Goal: Task Accomplishment & Management: Manage account settings

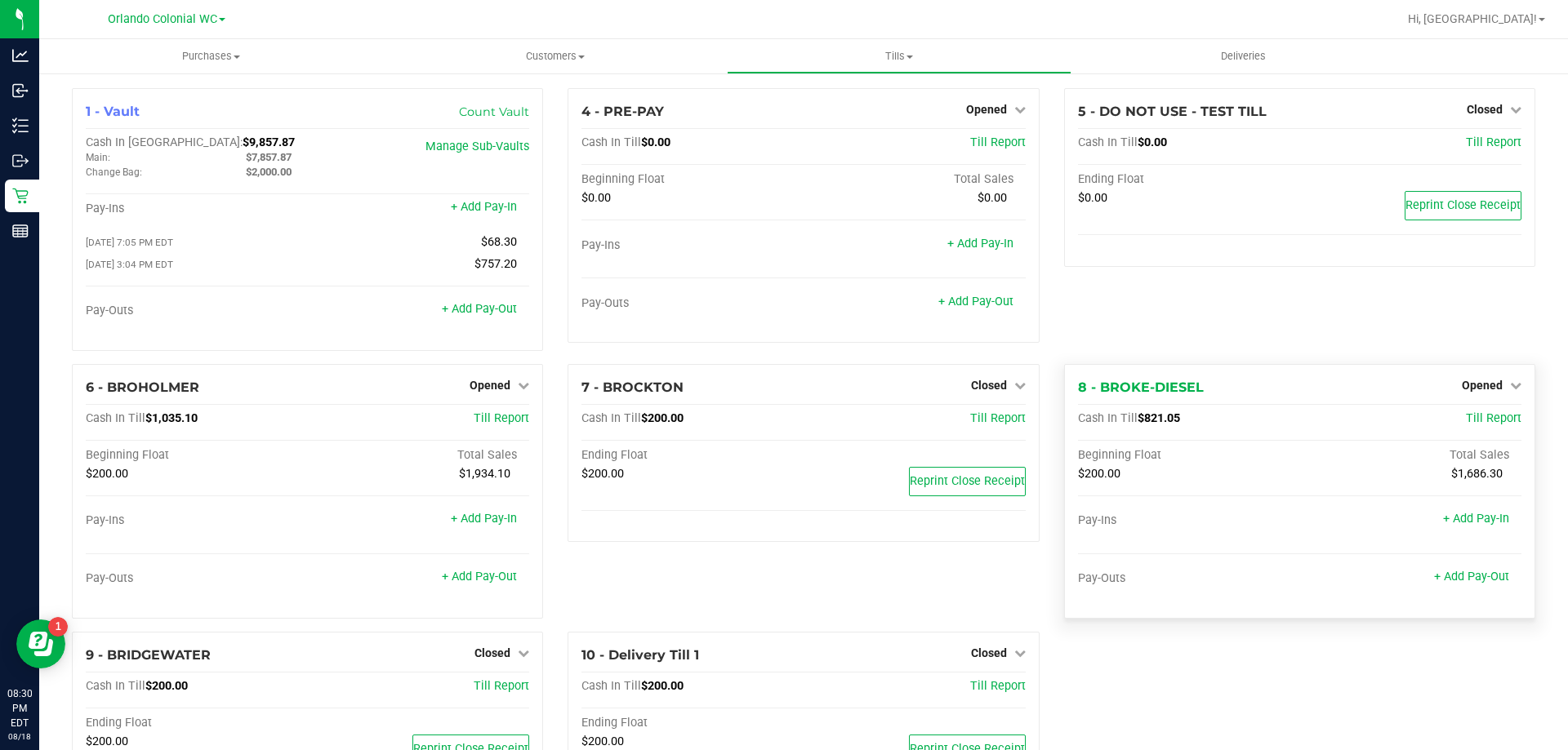
scroll to position [2, 0]
click at [483, 392] on span "Opened" at bounding box center [489, 385] width 41 height 14
click at [494, 425] on link "Close Till" at bounding box center [492, 419] width 44 height 14
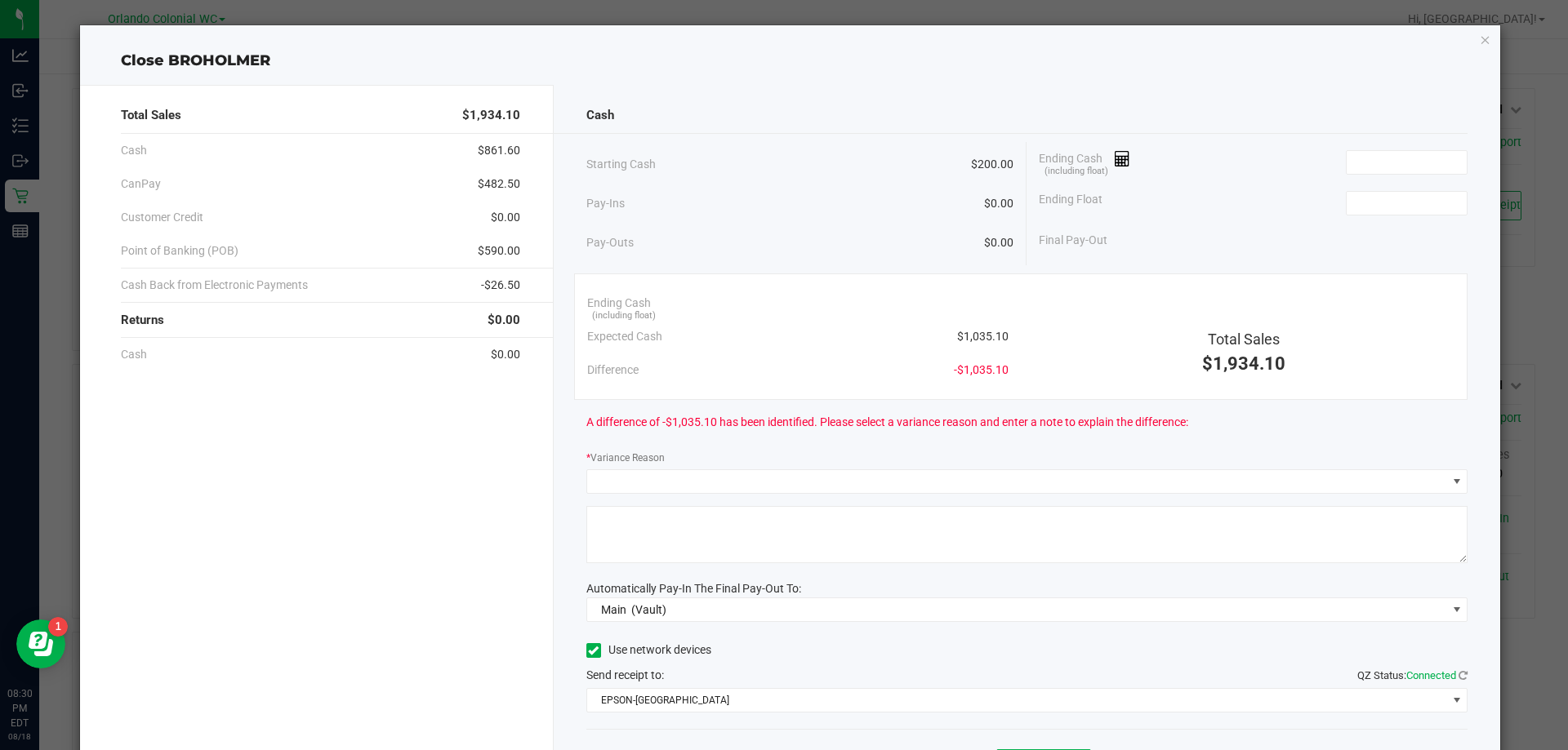
click at [982, 328] on span "$1,035.10" at bounding box center [983, 336] width 51 height 17
copy span "$1,035.10"
click at [1382, 158] on input at bounding box center [1406, 162] width 120 height 23
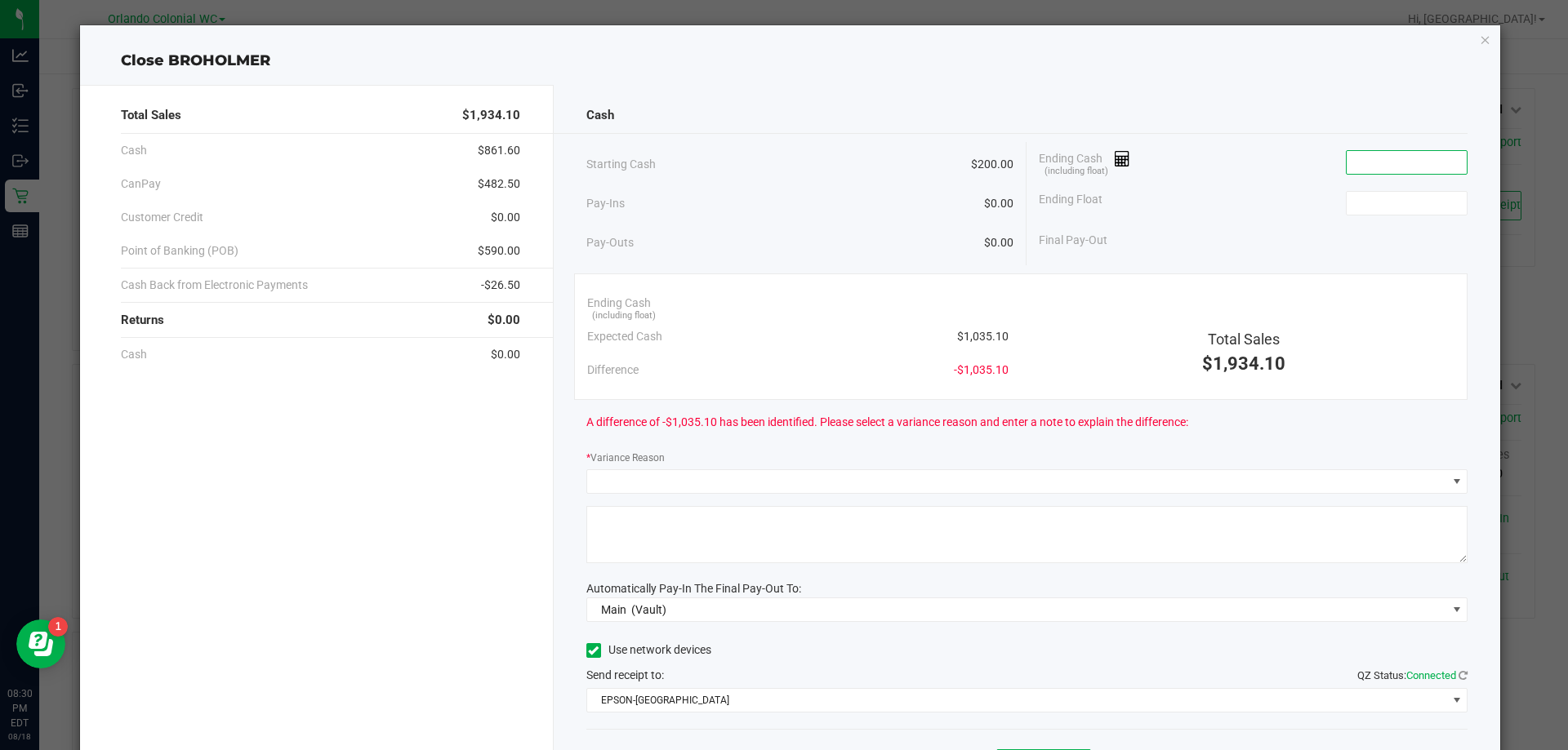
paste input "1035.1"
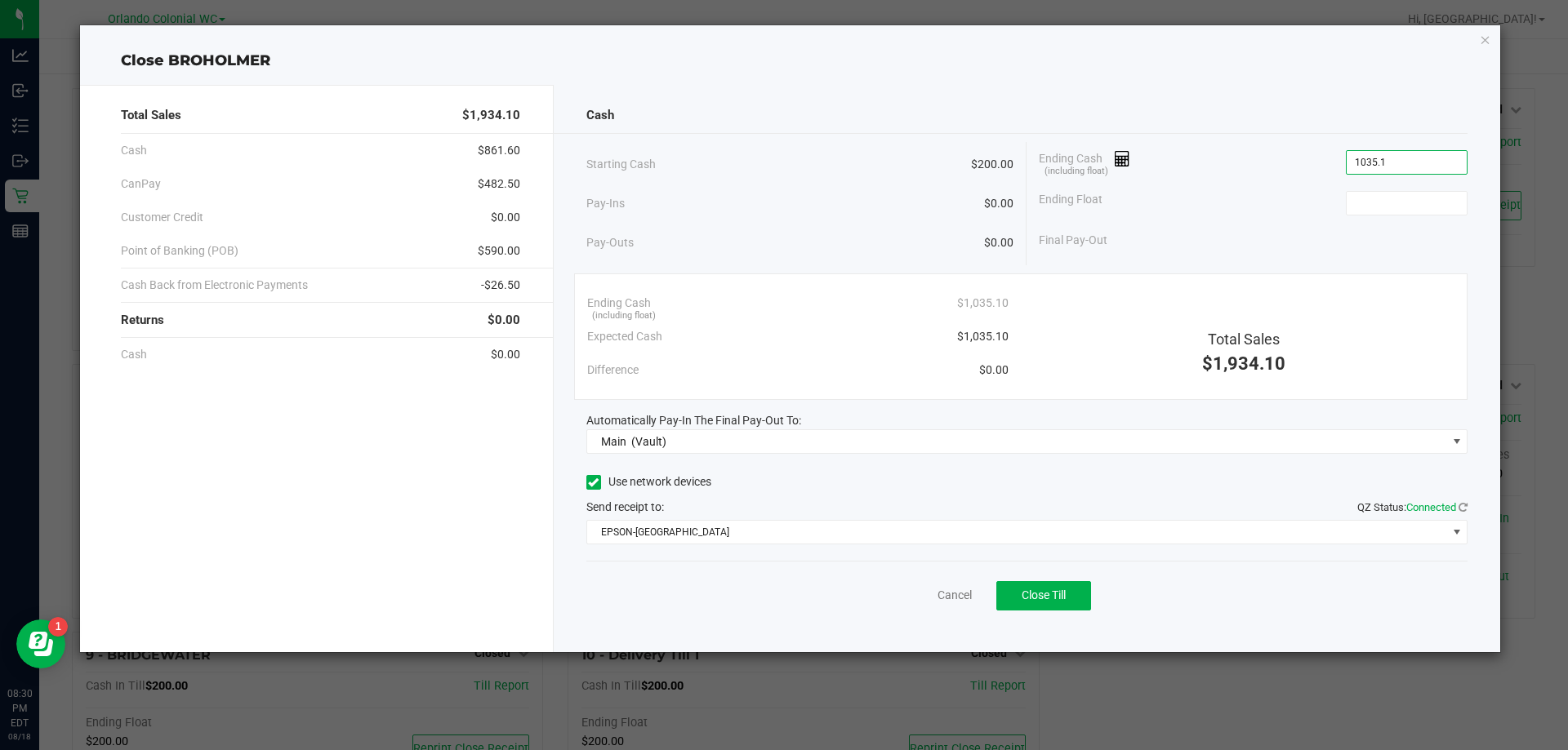
type input "$1,035.10"
click at [1411, 222] on div "Ending Float" at bounding box center [1253, 203] width 429 height 41
click at [1406, 199] on input at bounding box center [1406, 203] width 120 height 23
type input "$200.00"
click at [1298, 104] on div "Cash" at bounding box center [1027, 115] width 882 height 35
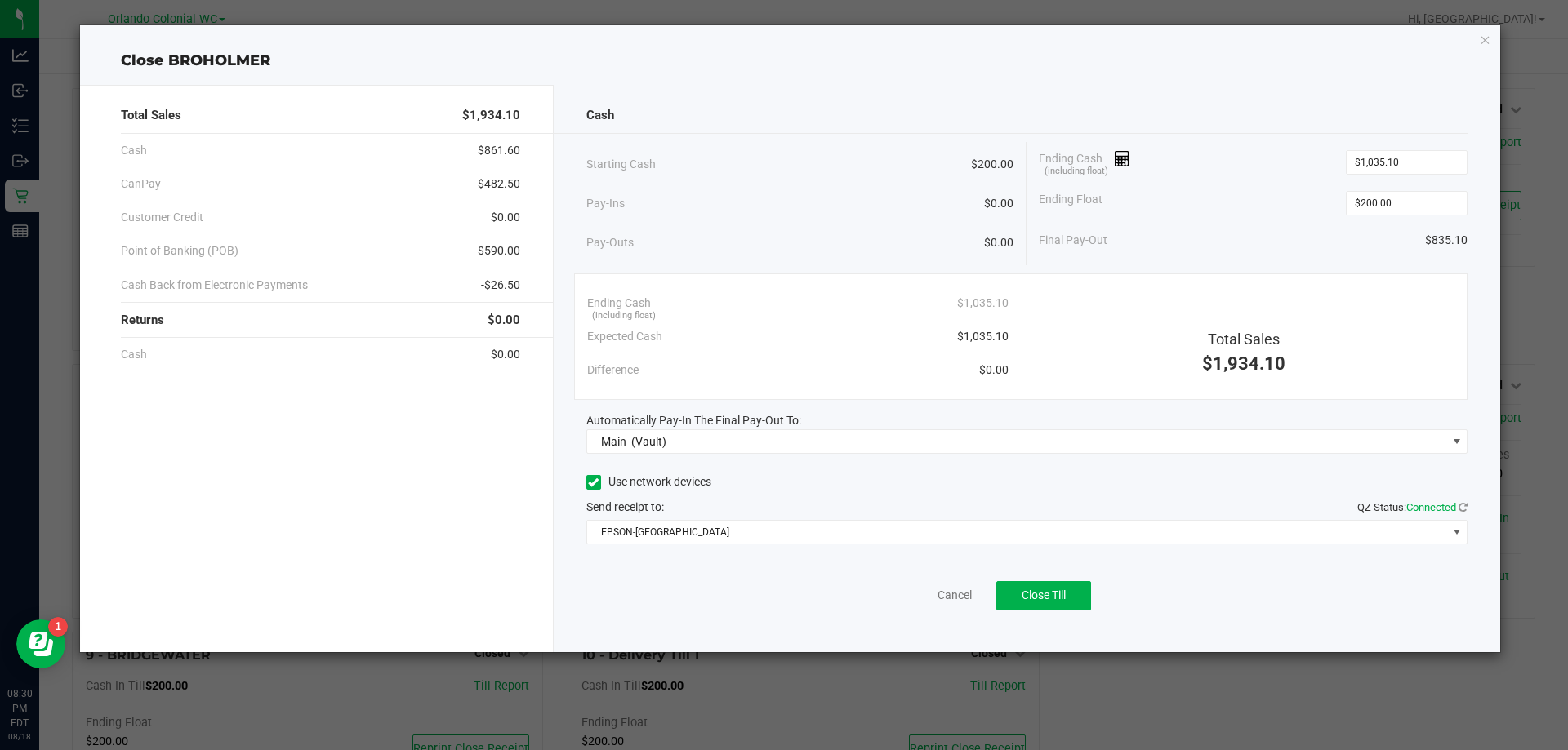
click at [1018, 74] on div "Total Sales $1,934.10 Cash $861.60 CanPay $482.50 Customer Credit $0.00 Point o…" at bounding box center [790, 362] width 1420 height 581
click at [222, 514] on div "Total Sales $1,934.10 Cash $861.60 CanPay $482.50 Customer Credit $0.00 Point o…" at bounding box center [317, 368] width 474 height 567
click at [1041, 607] on button "Close Till" at bounding box center [1043, 595] width 95 height 30
click at [924, 603] on link "Dismiss" at bounding box center [919, 595] width 40 height 17
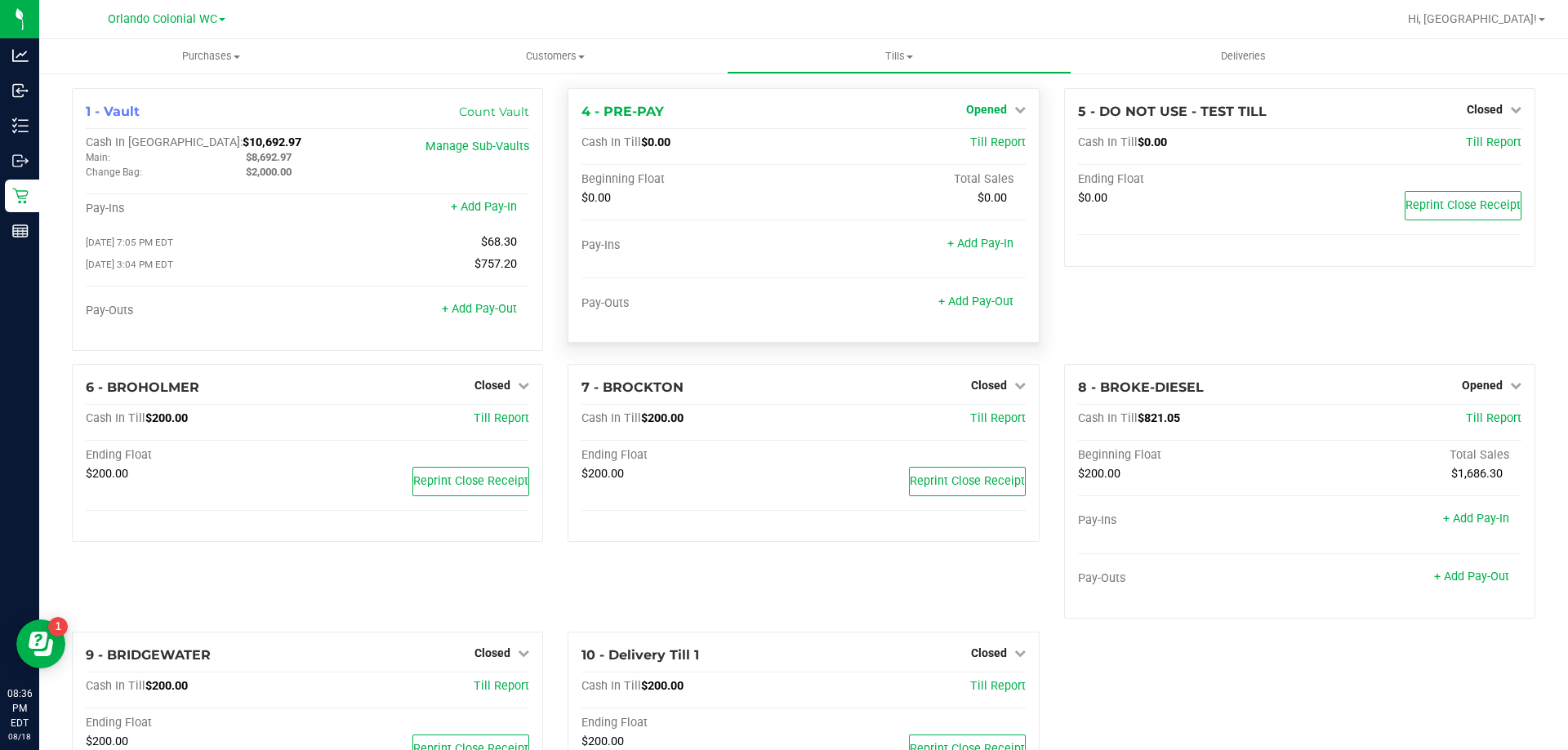
click at [1014, 109] on icon at bounding box center [1020, 109] width 12 height 12
click at [1011, 135] on div "Close Till" at bounding box center [988, 144] width 121 height 21
click at [1009, 143] on div "Close Till" at bounding box center [988, 144] width 121 height 21
click at [999, 146] on link "Close Till" at bounding box center [987, 143] width 44 height 14
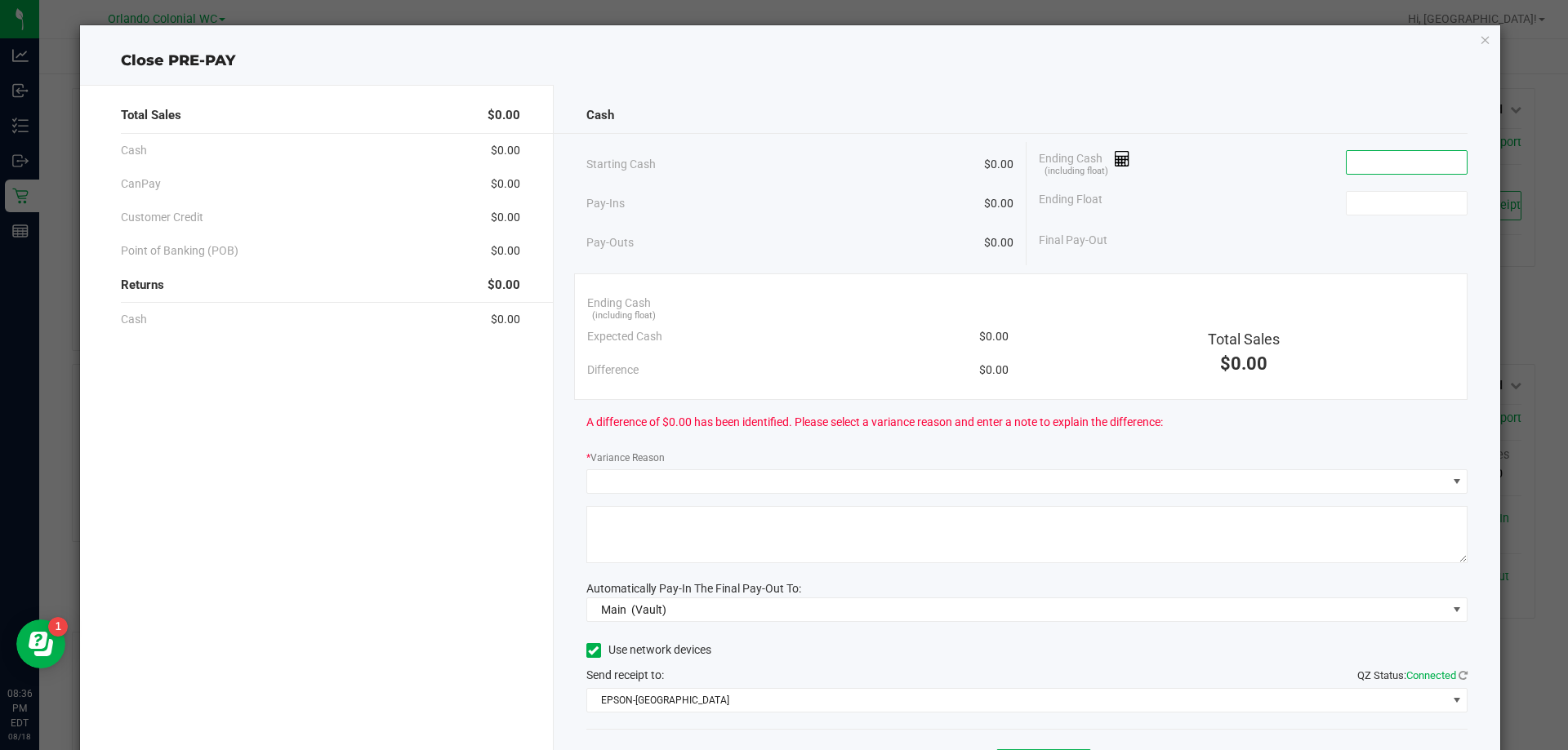
click at [1386, 166] on input at bounding box center [1406, 162] width 120 height 23
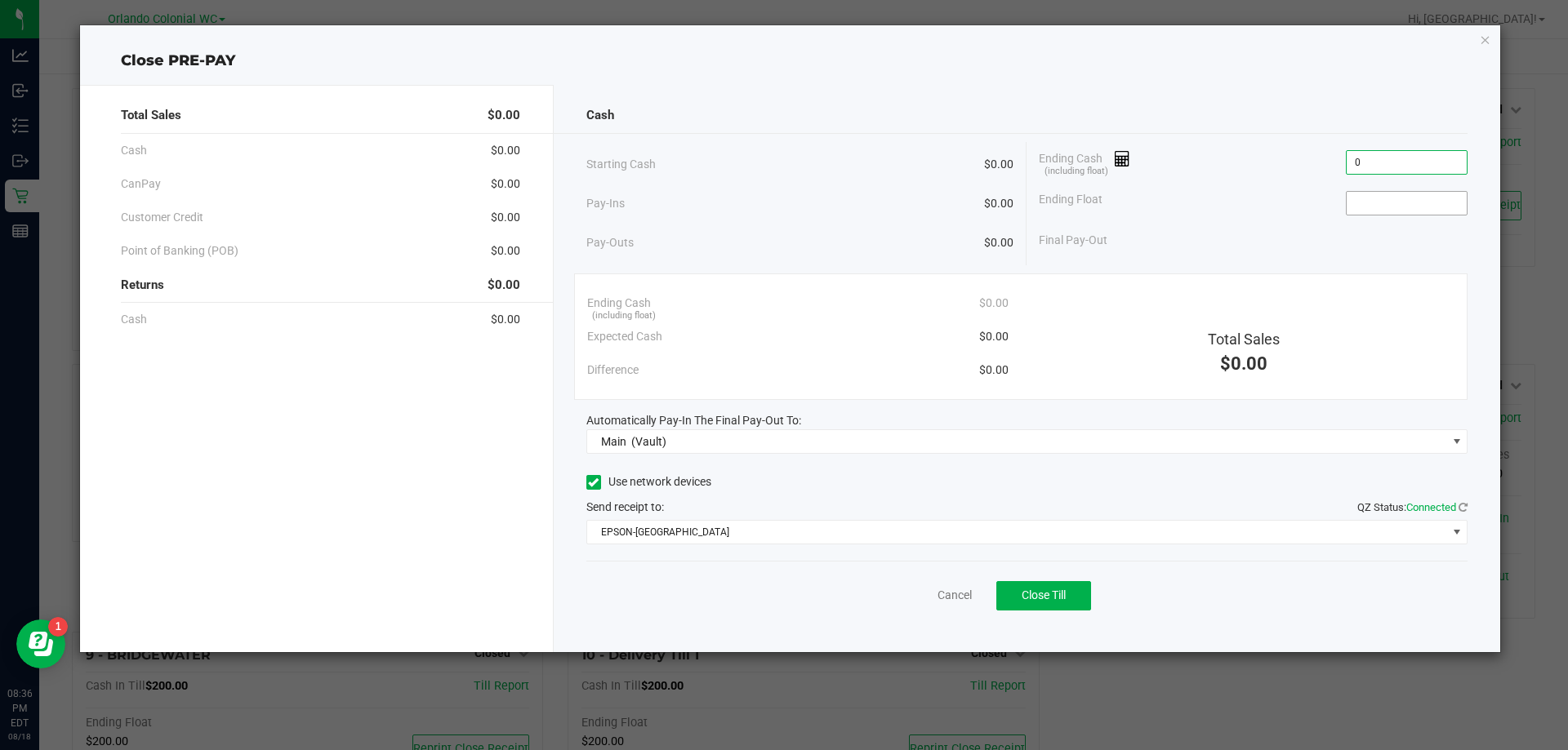
type input "$0.00"
click at [1380, 207] on input at bounding box center [1406, 203] width 120 height 23
type input "$0.00"
click at [1074, 89] on div "Cash Starting Cash $0.00 Pay-Ins $0.00 Pay-Outs $0.00 Ending Cash (including fl…" at bounding box center [1028, 368] width 947 height 567
click at [1069, 591] on button "Close Till" at bounding box center [1043, 595] width 95 height 30
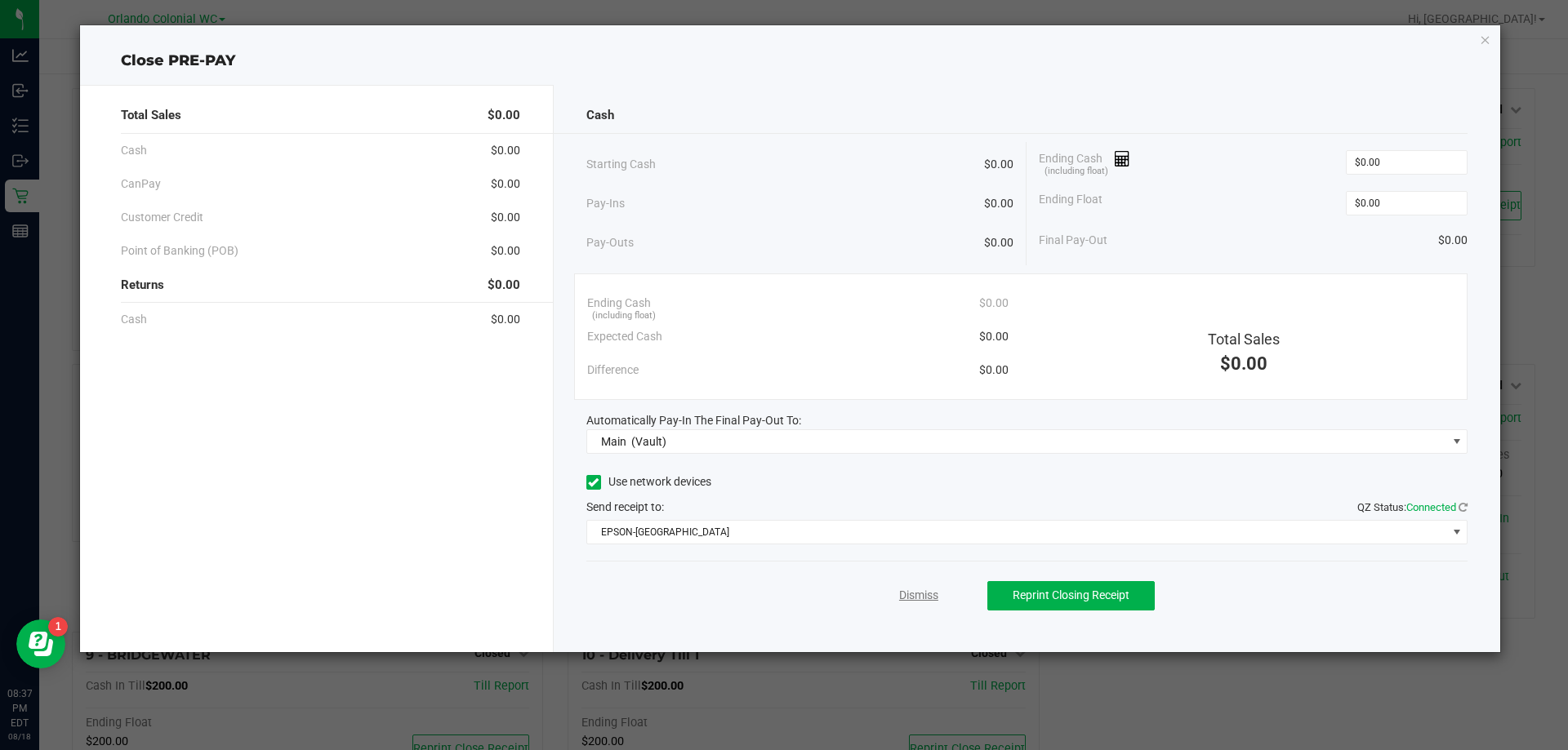
click at [916, 592] on link "Dismiss" at bounding box center [919, 595] width 40 height 17
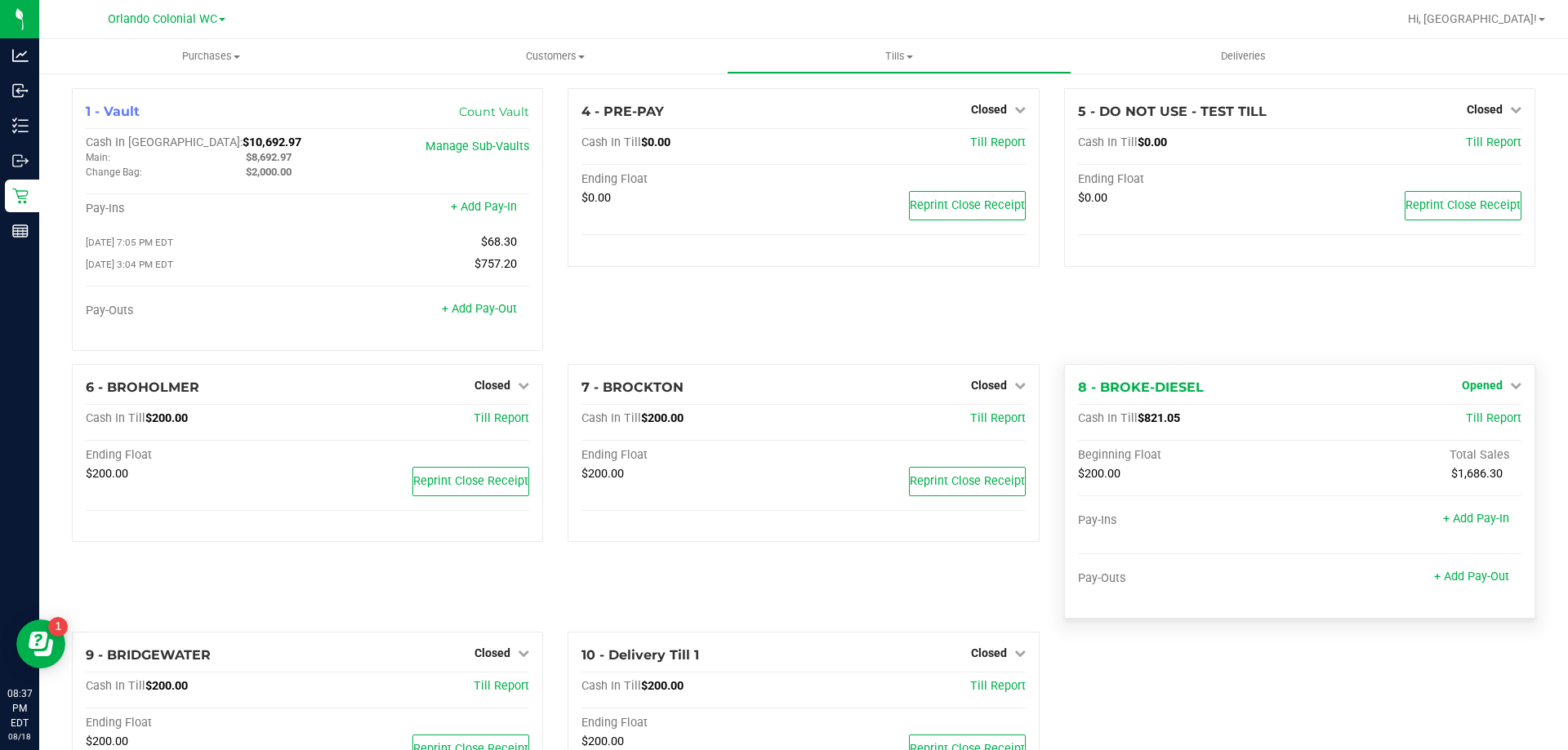
click at [1464, 386] on span "Opened" at bounding box center [1482, 385] width 41 height 14
click at [1474, 416] on link "Close Till" at bounding box center [1483, 419] width 44 height 14
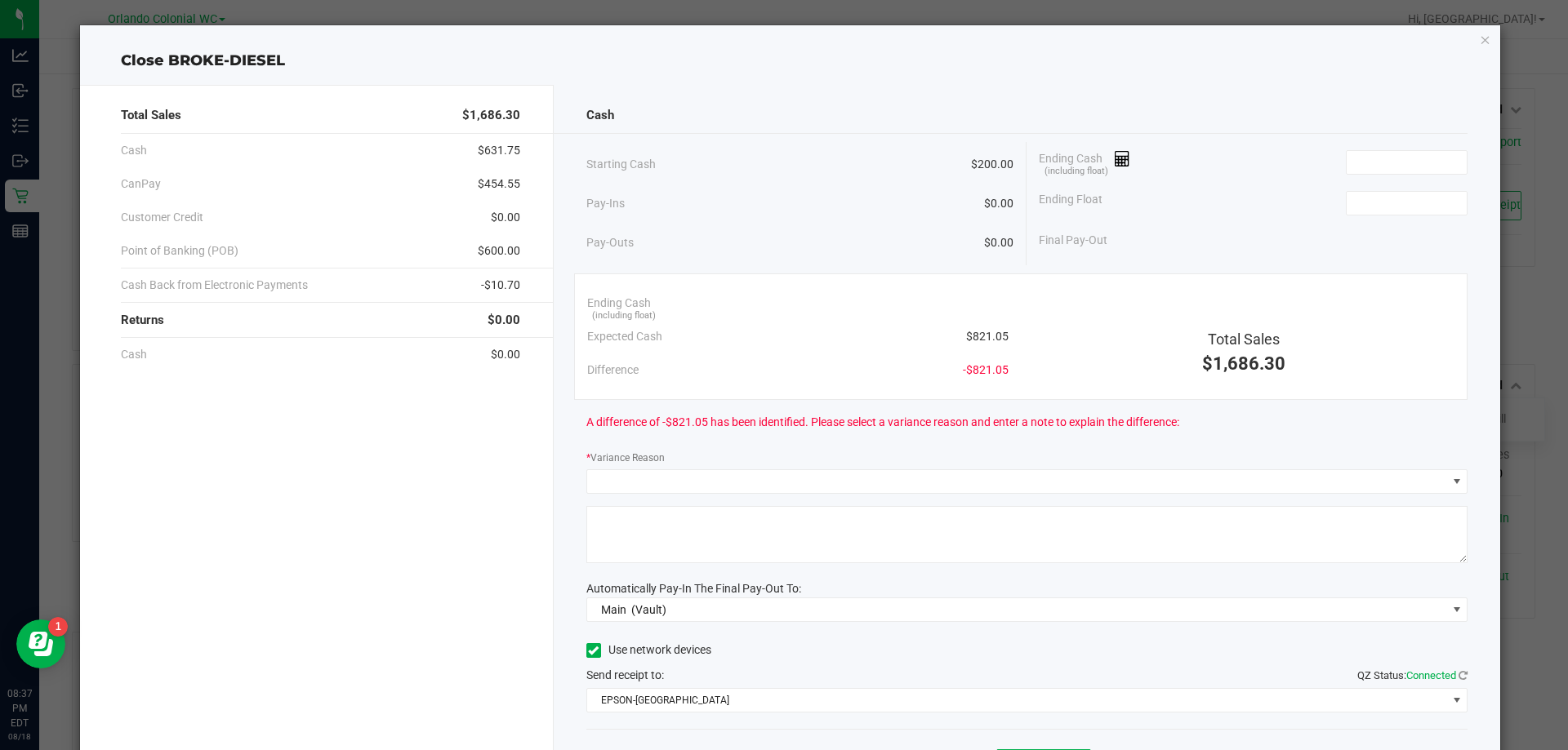
click at [969, 330] on span "$821.05" at bounding box center [986, 336] width 42 height 17
copy span "$821.05"
paste input "821.05"
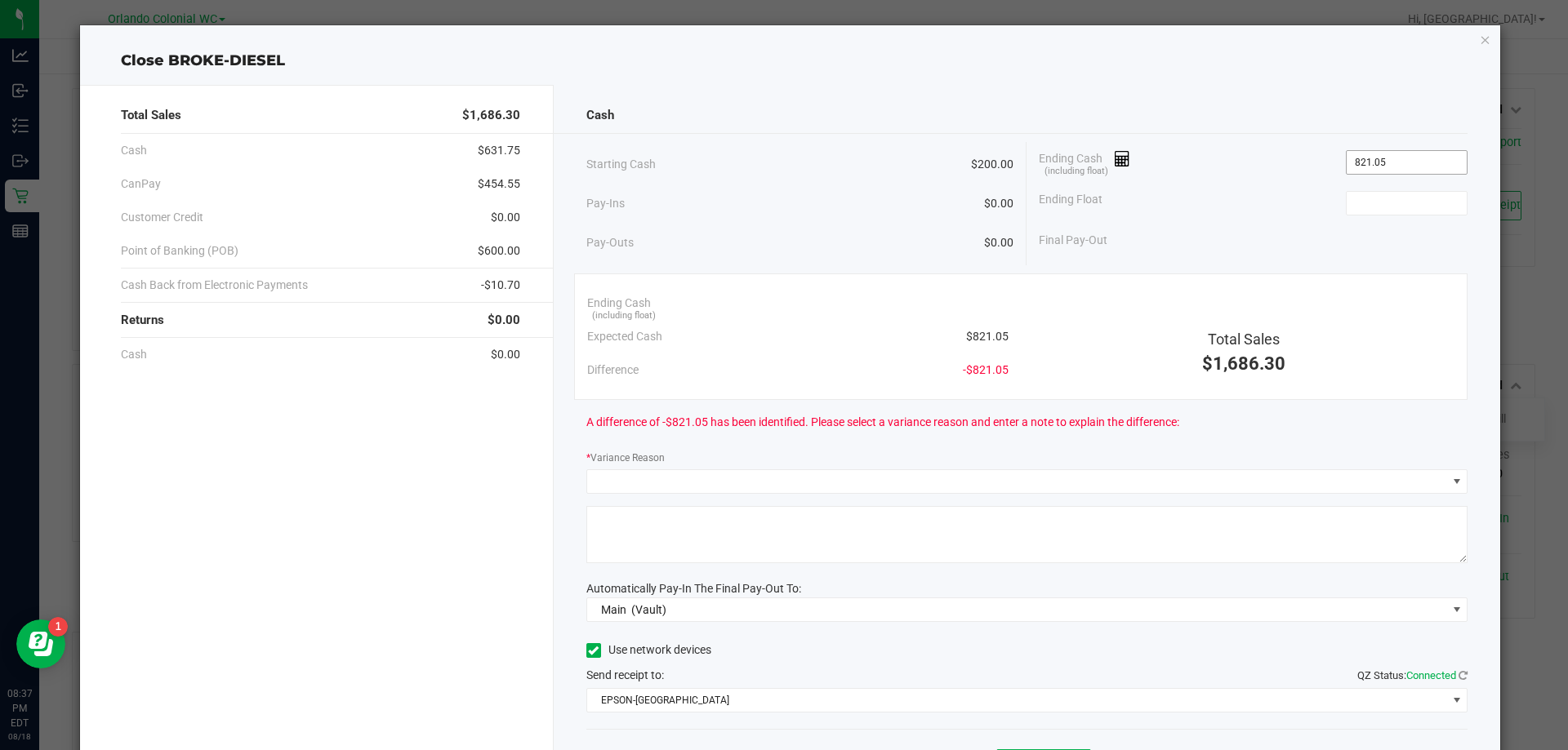
click at [1382, 155] on input "821.05" at bounding box center [1406, 162] width 120 height 23
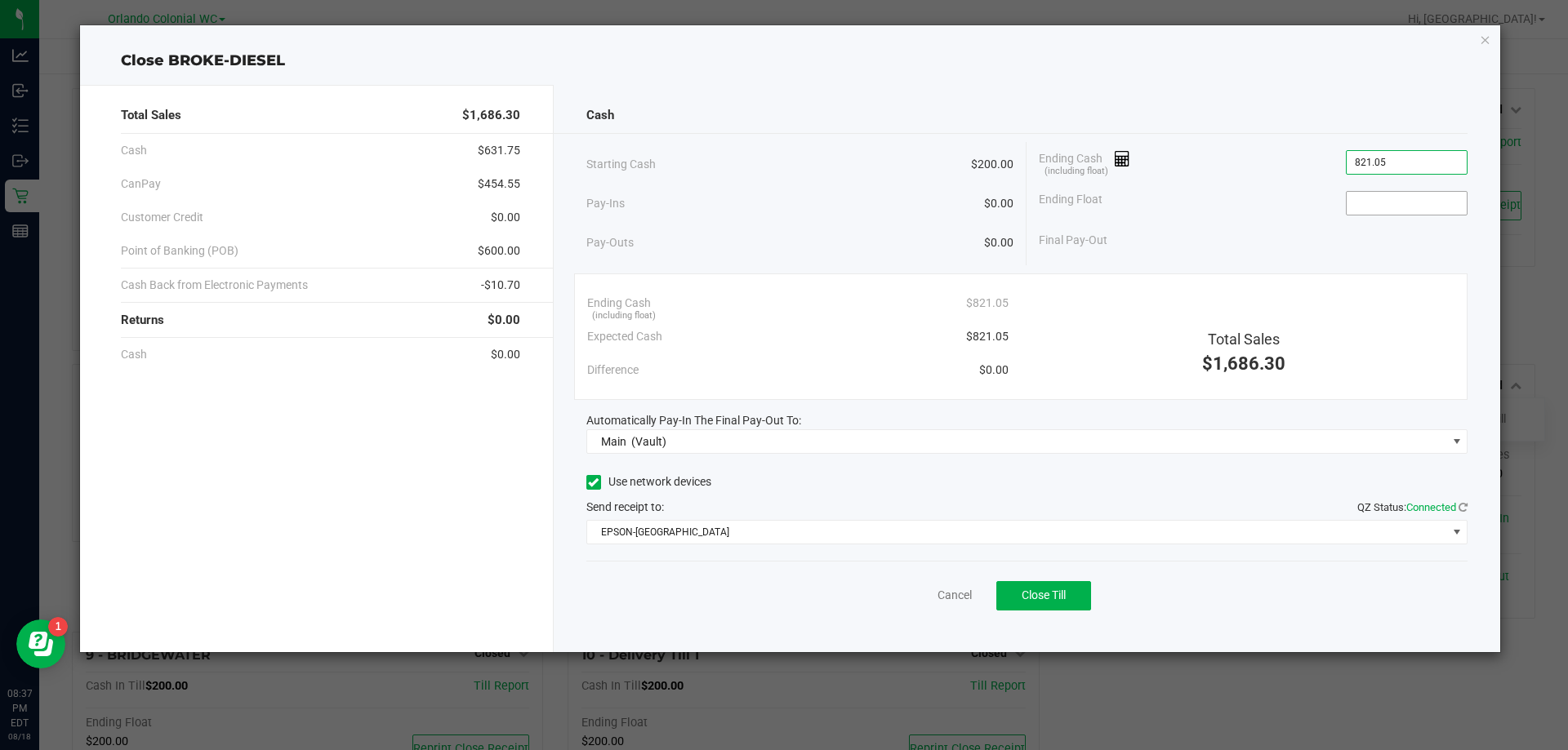
type input "$821.05"
click at [1372, 199] on input at bounding box center [1406, 203] width 120 height 23
type input "$200.00"
click at [1359, 108] on div "Cash" at bounding box center [1027, 115] width 882 height 35
click at [309, 433] on div "Total Sales $1,686.30 Cash $631.75 CanPay $454.55 Customer Credit $0.00 Point o…" at bounding box center [317, 368] width 474 height 567
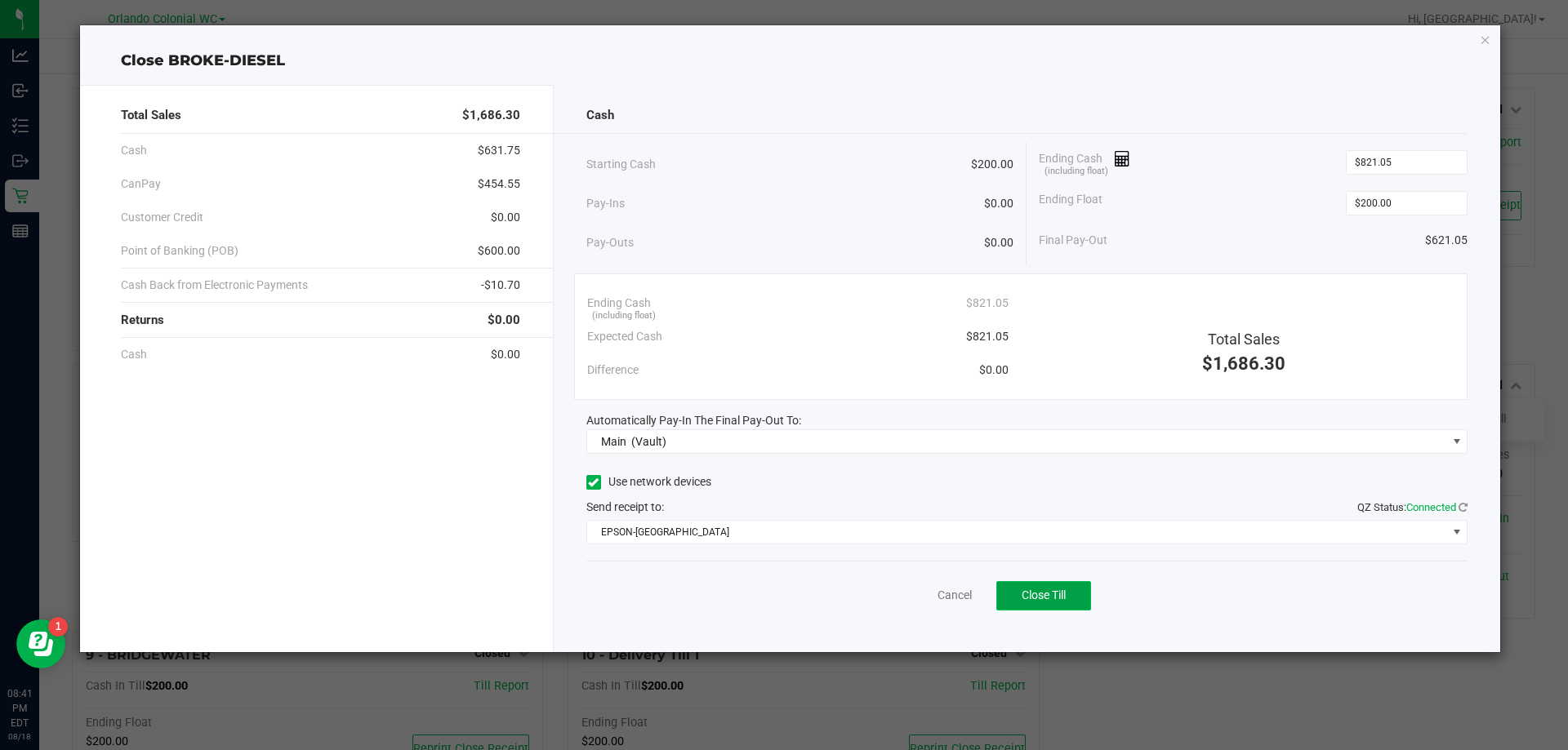
click at [1036, 607] on button "Close Till" at bounding box center [1043, 595] width 95 height 30
click at [921, 591] on link "Dismiss" at bounding box center [919, 595] width 40 height 17
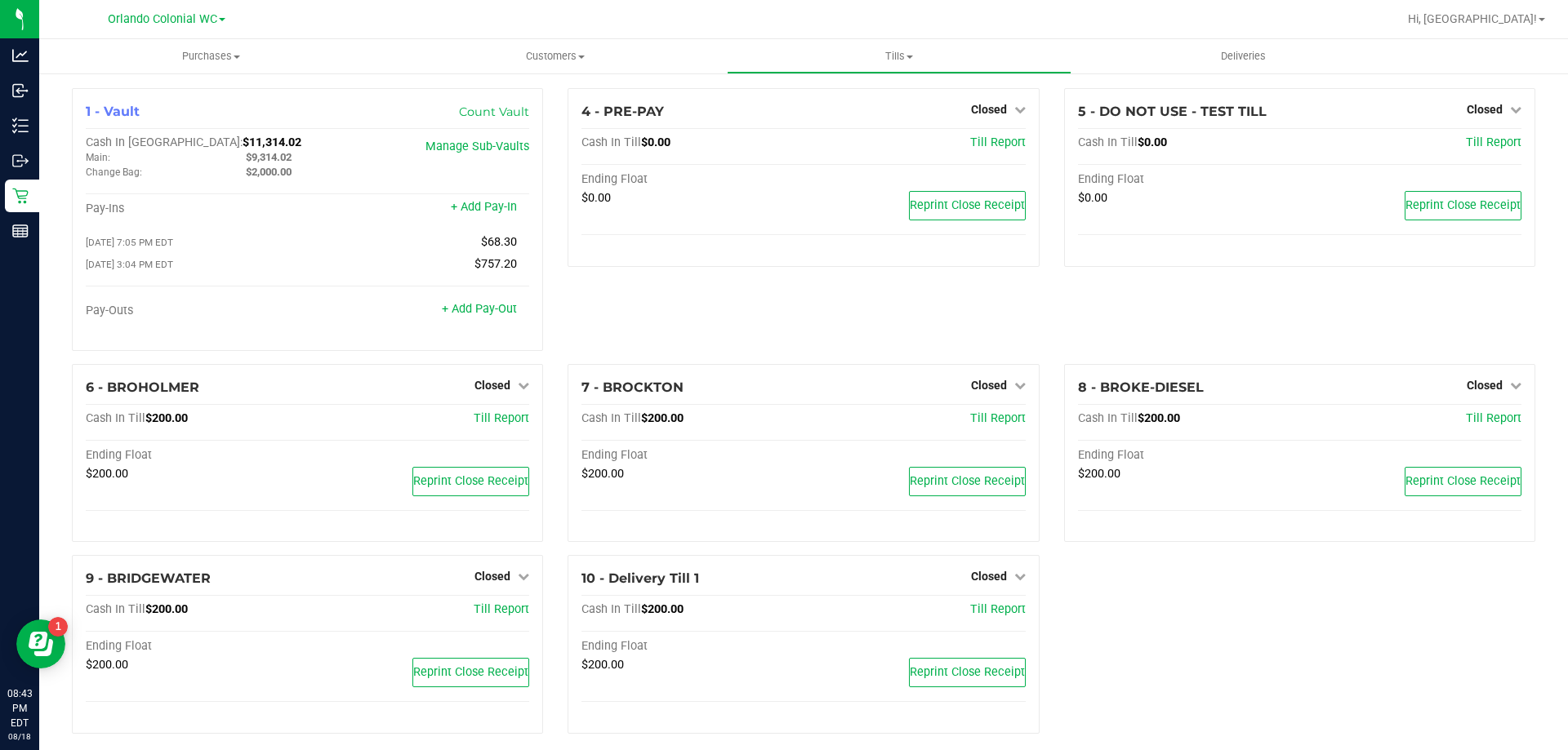
click at [544, 24] on div at bounding box center [845, 19] width 1105 height 32
click at [887, 59] on span "Tills" at bounding box center [899, 56] width 342 height 14
click at [858, 101] on li "Manage tills" at bounding box center [899, 99] width 344 height 20
click at [893, 41] on uib-tab-heading "Tills Manage tills Reconcile e-payments" at bounding box center [899, 56] width 342 height 32
click at [833, 119] on span "Reconcile e-payments" at bounding box center [808, 117] width 162 height 14
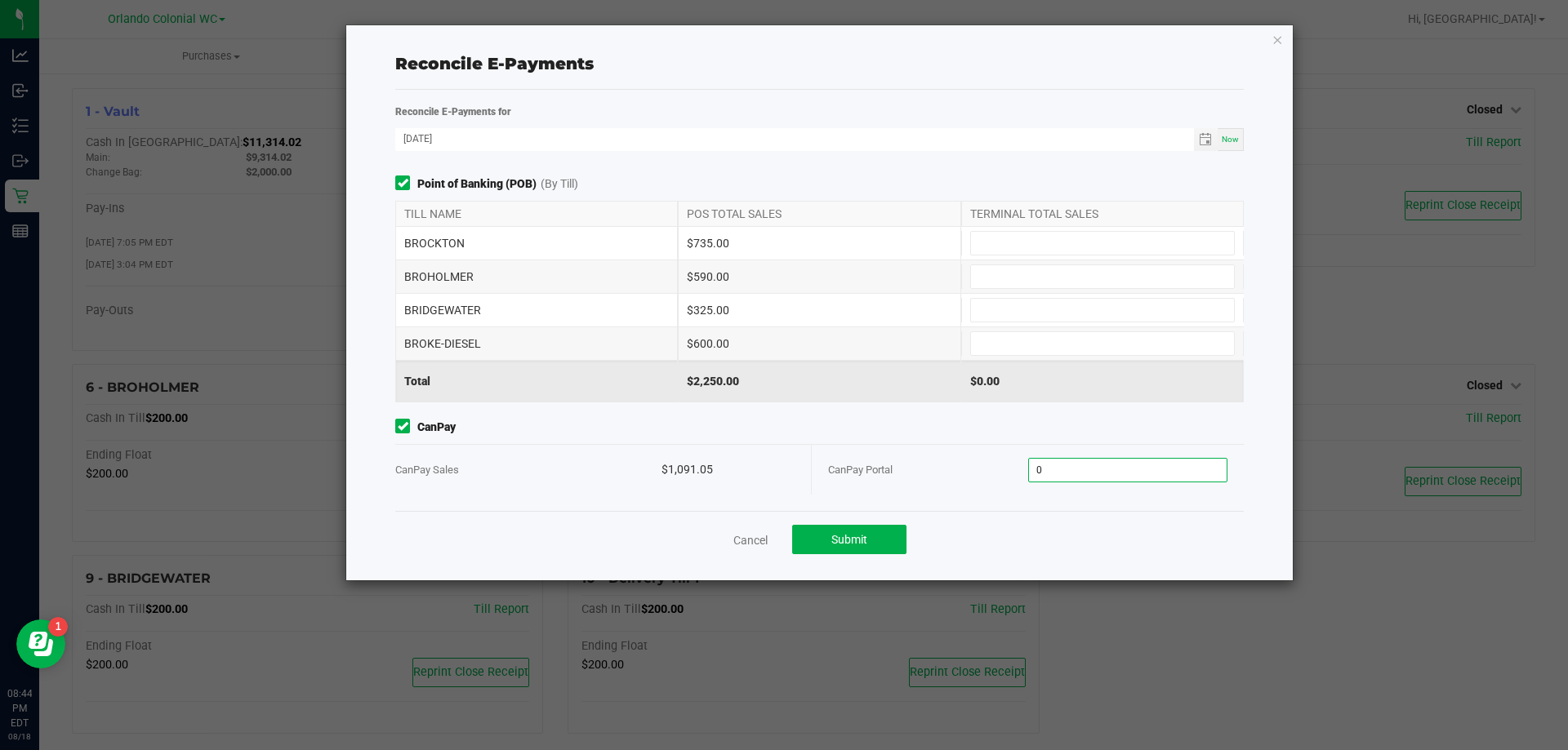
click at [1062, 461] on input "0" at bounding box center [1128, 469] width 198 height 23
paste input "1091.05"
type input "$1,091.05"
click at [868, 436] on div "CanPay CanPay Sales $1,091.05 CanPay Portal $1,091.05" at bounding box center [819, 456] width 873 height 76
click at [716, 345] on div "$600.00" at bounding box center [819, 344] width 283 height 32
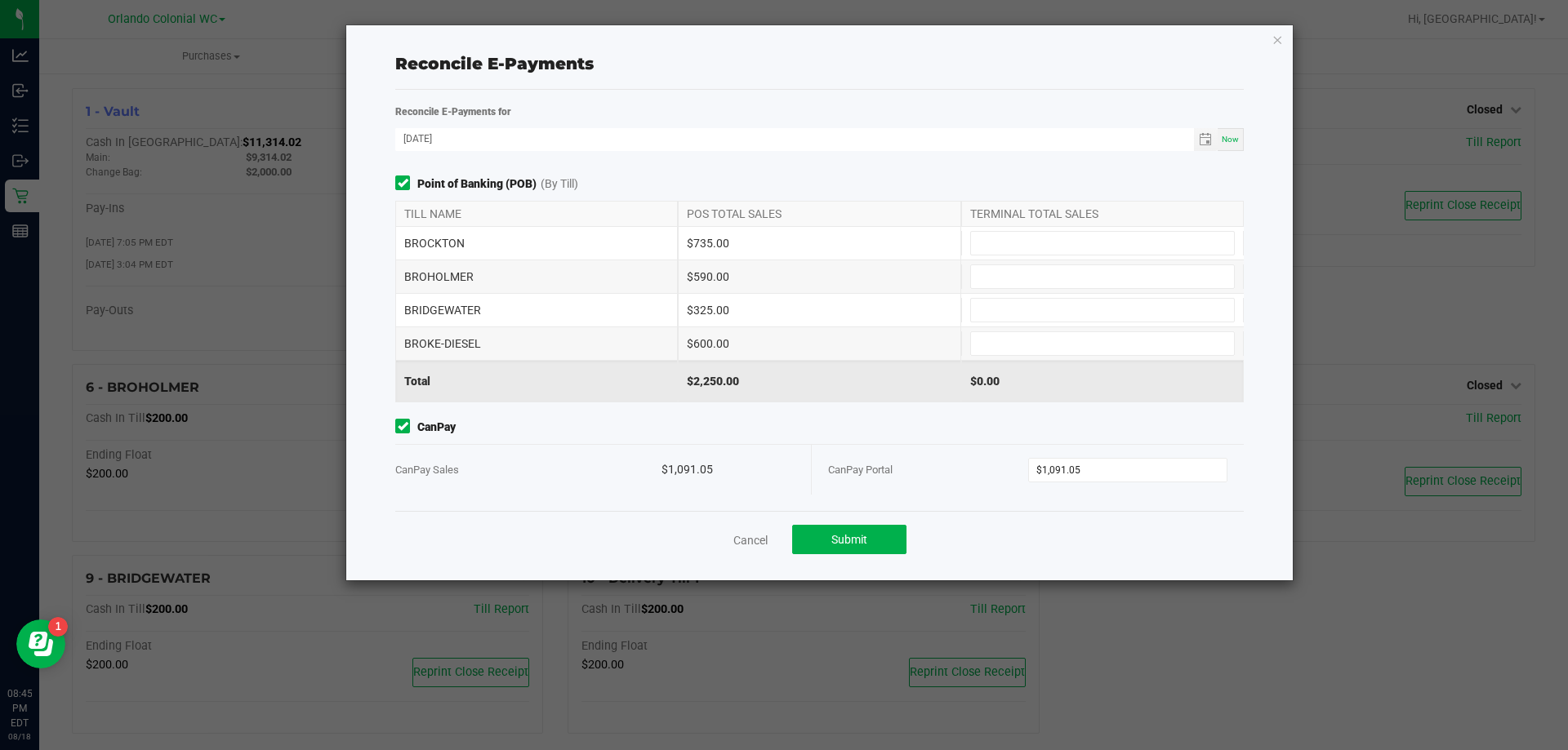
click at [716, 345] on div "$600.00" at bounding box center [819, 344] width 283 height 32
copy div "600.00"
click at [1017, 345] on input at bounding box center [1102, 343] width 263 height 23
paste input "600"
type input "$600.00"
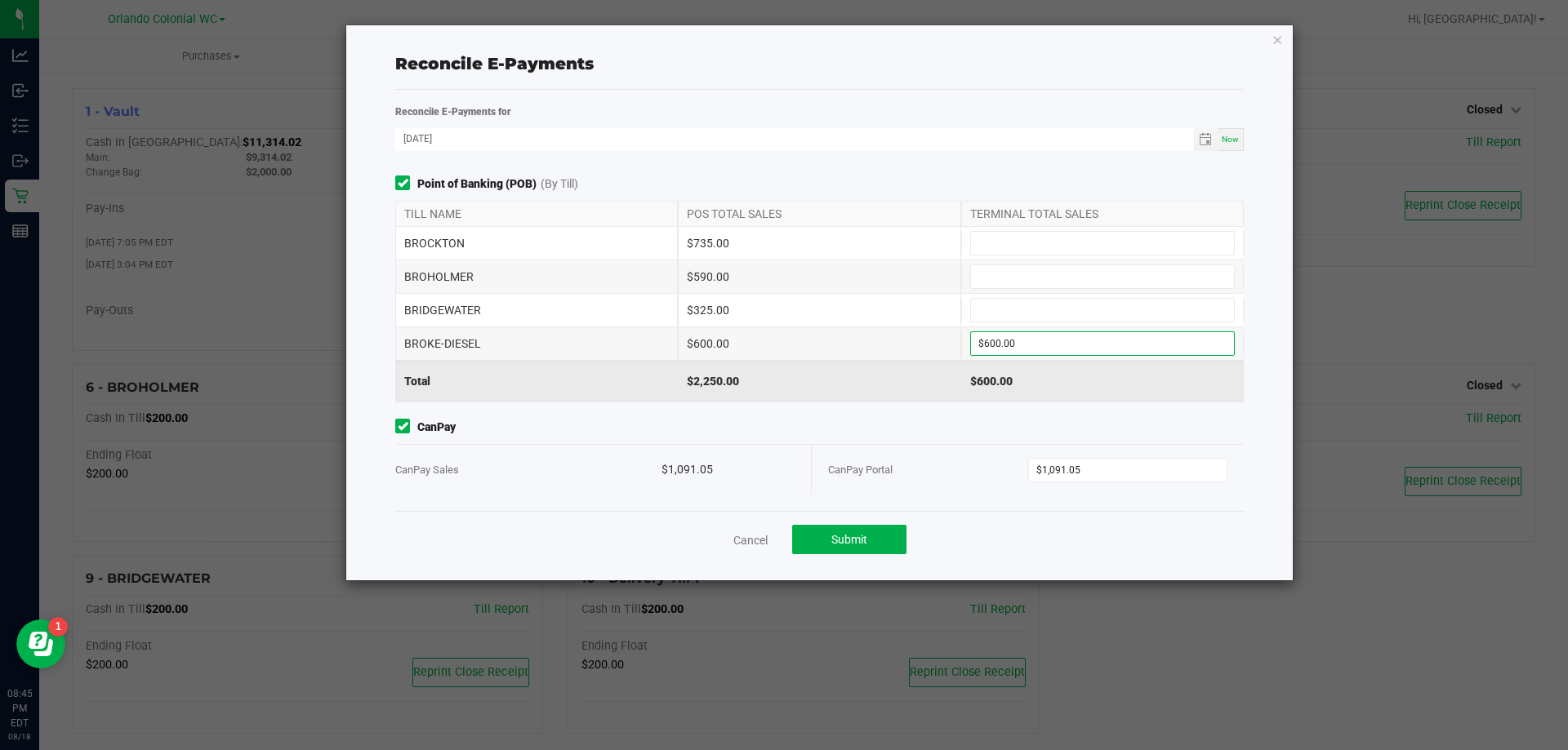
click at [808, 353] on div "$600.00" at bounding box center [819, 344] width 283 height 32
click at [703, 276] on div "$590.00" at bounding box center [819, 276] width 283 height 32
copy div "$590.00"
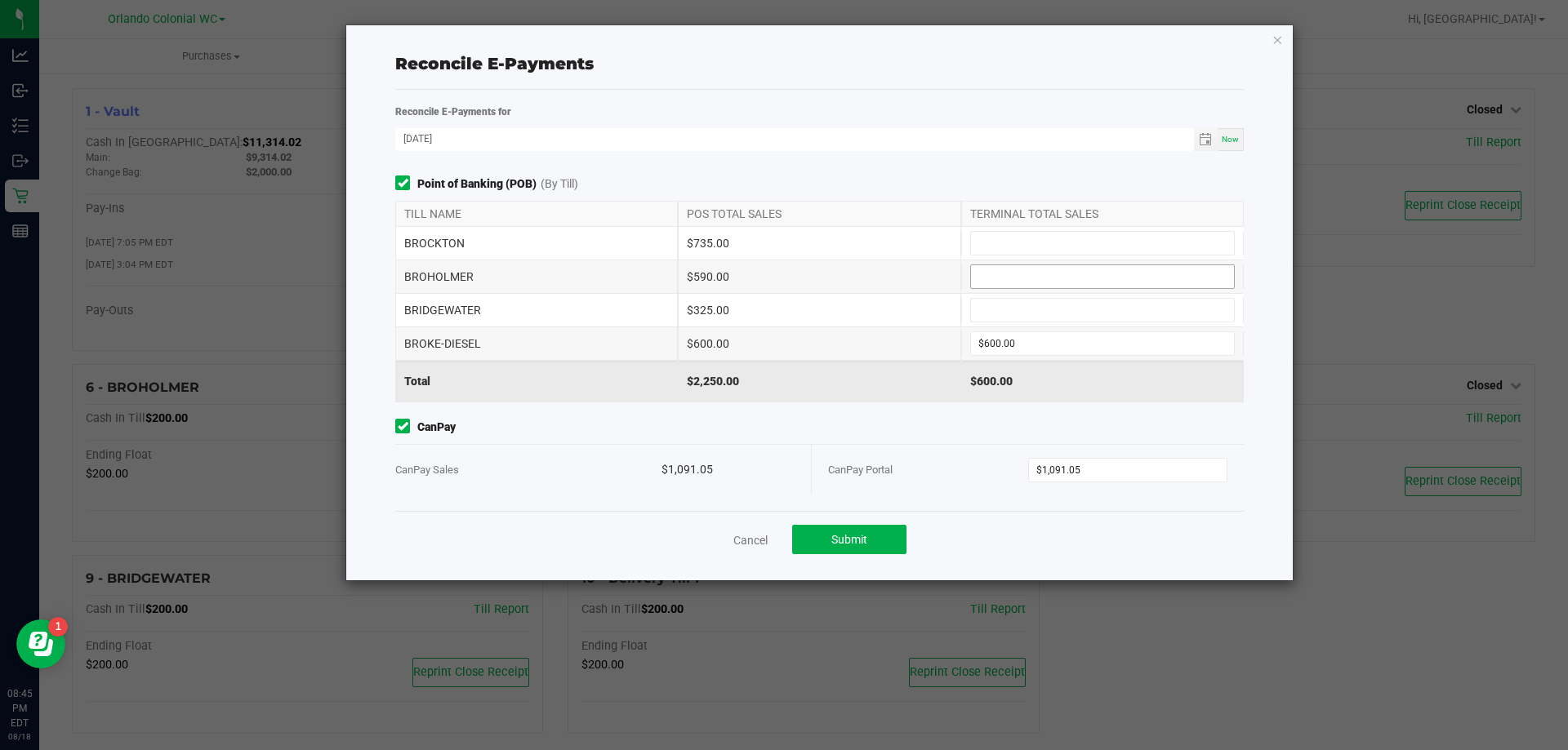
click at [1010, 273] on input at bounding box center [1102, 276] width 263 height 23
paste input "590"
type input "$590.00"
click at [713, 312] on div "$325.00" at bounding box center [819, 310] width 283 height 32
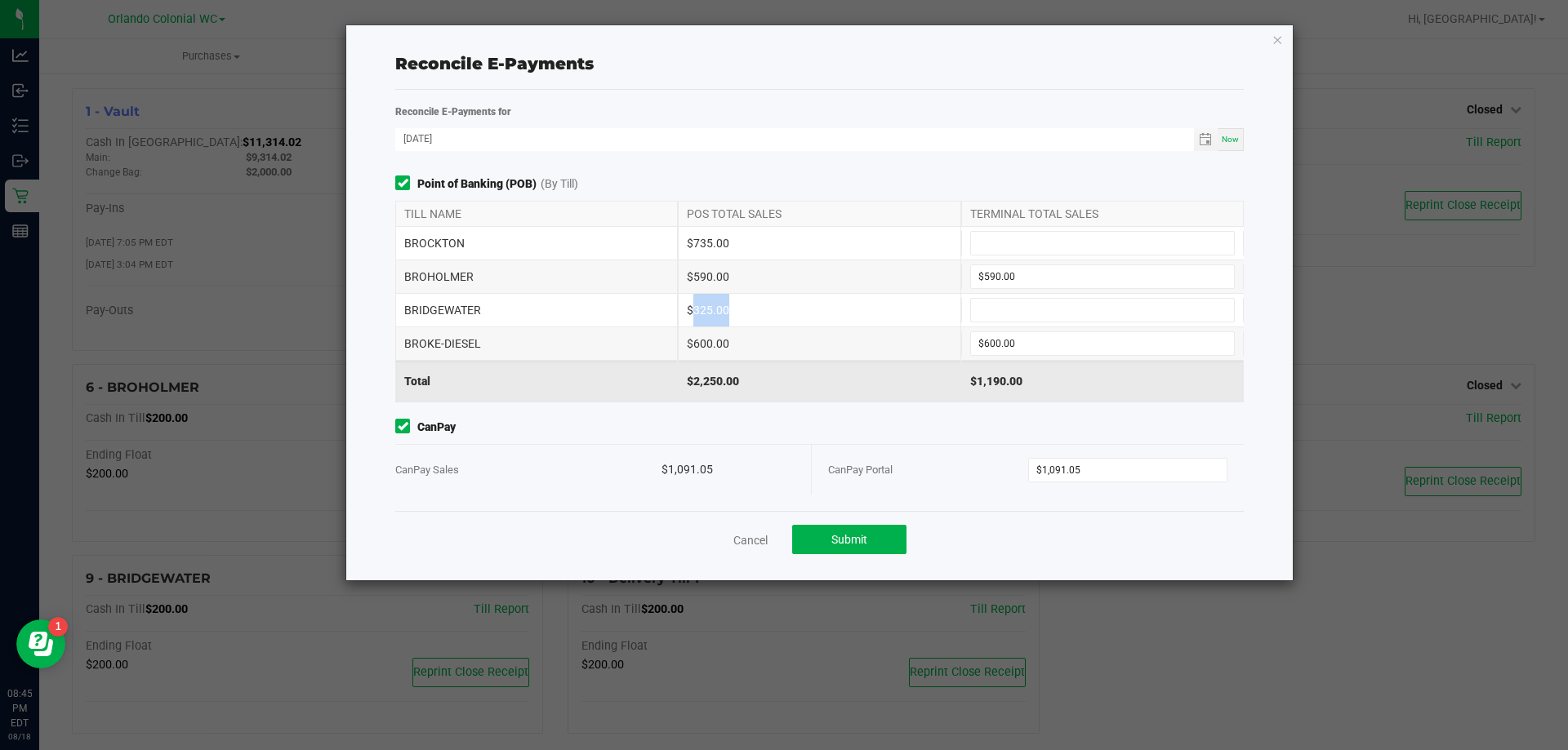
click at [713, 312] on div "$325.00" at bounding box center [819, 310] width 283 height 32
copy div "$325.00"
click at [1046, 310] on input at bounding box center [1102, 310] width 263 height 23
paste input "325"
type input "$325.00"
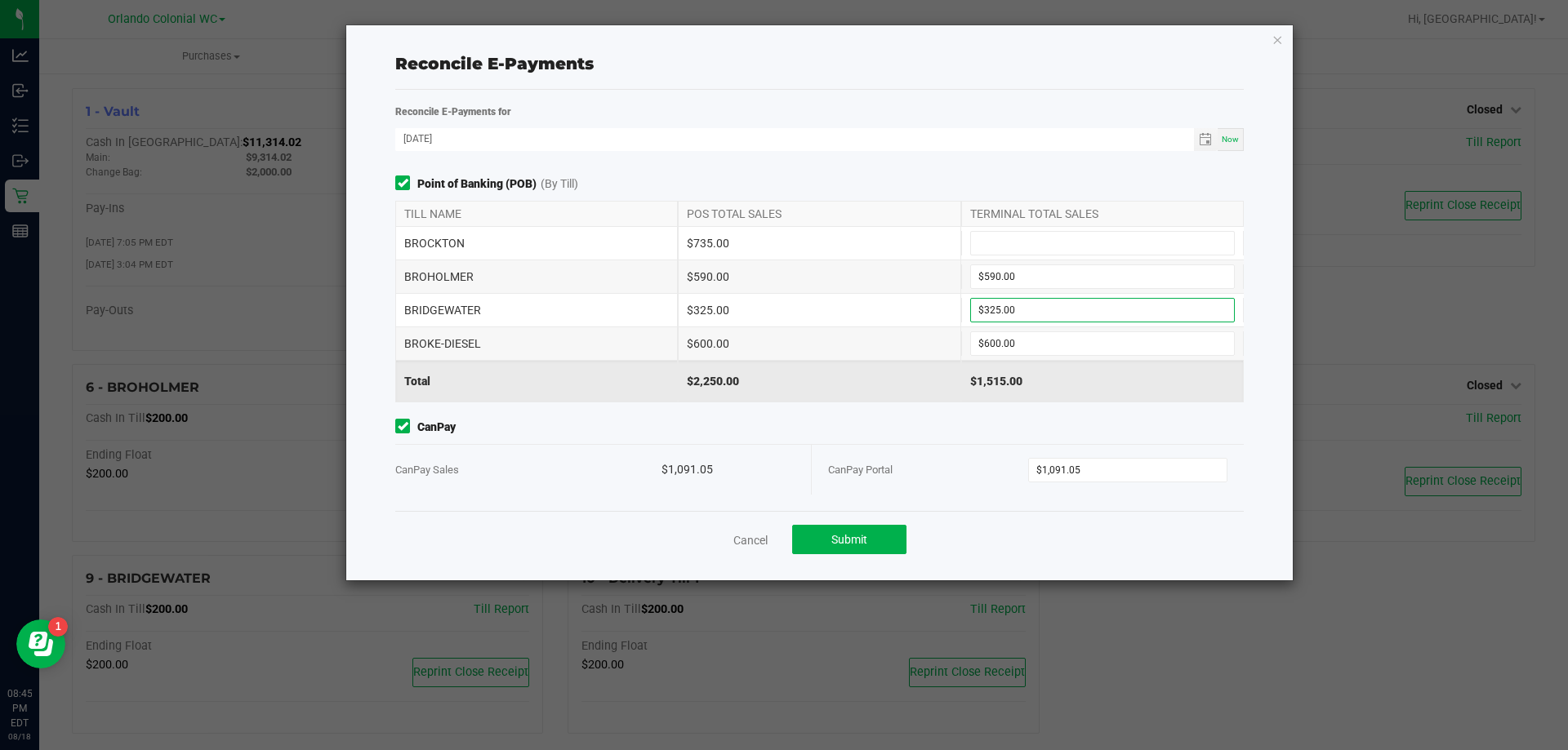
click at [688, 247] on div "$735.00" at bounding box center [819, 243] width 283 height 32
click at [689, 247] on div "$735.00" at bounding box center [819, 243] width 283 height 32
click at [703, 246] on div "$735.00" at bounding box center [819, 243] width 283 height 32
click at [704, 246] on div "$735.00" at bounding box center [819, 243] width 283 height 32
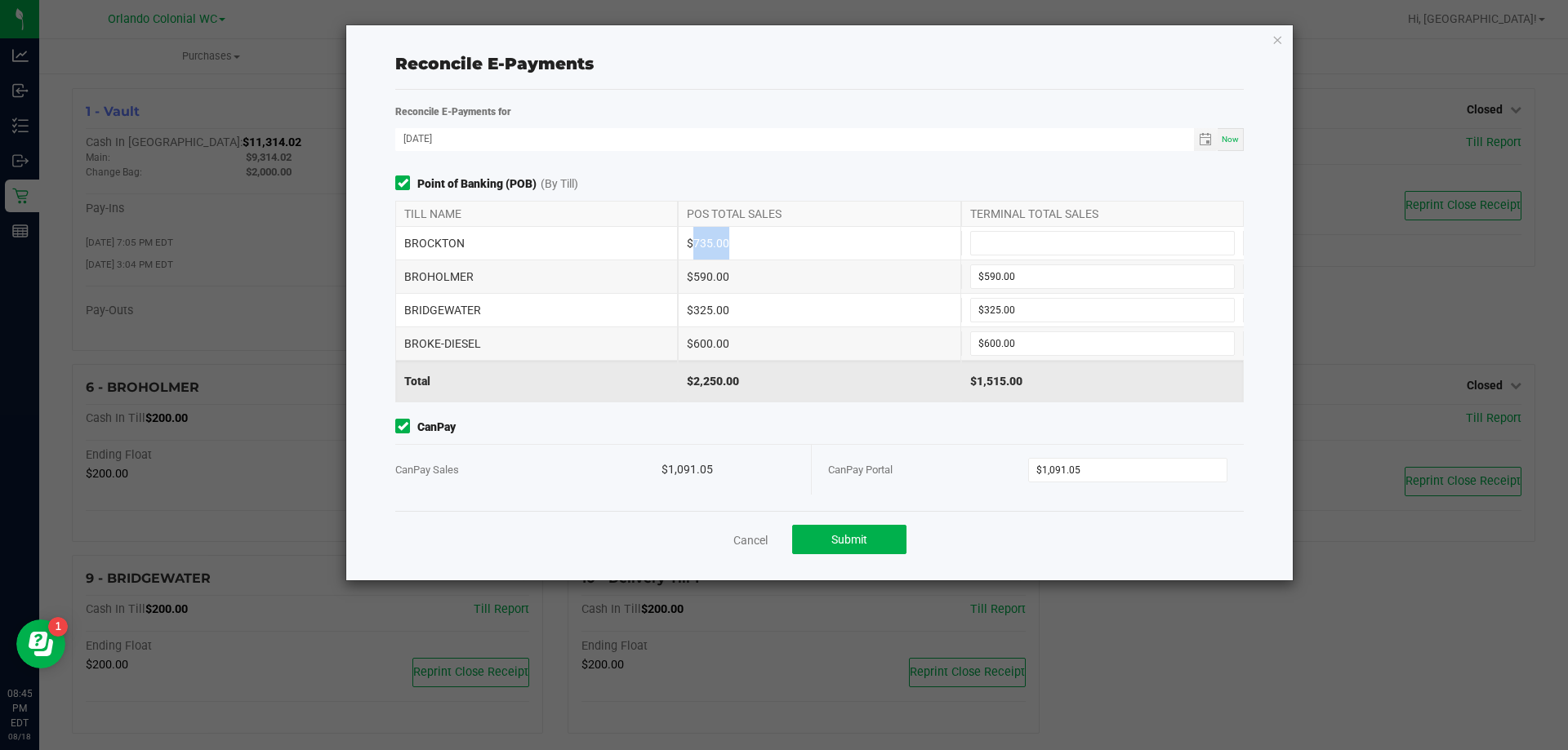
copy div "$735.00"
click at [1047, 234] on input at bounding box center [1102, 242] width 263 height 23
paste input "735"
type input "$735.00"
click at [998, 180] on span "Point of Banking (POB) (By Till)" at bounding box center [820, 184] width 848 height 17
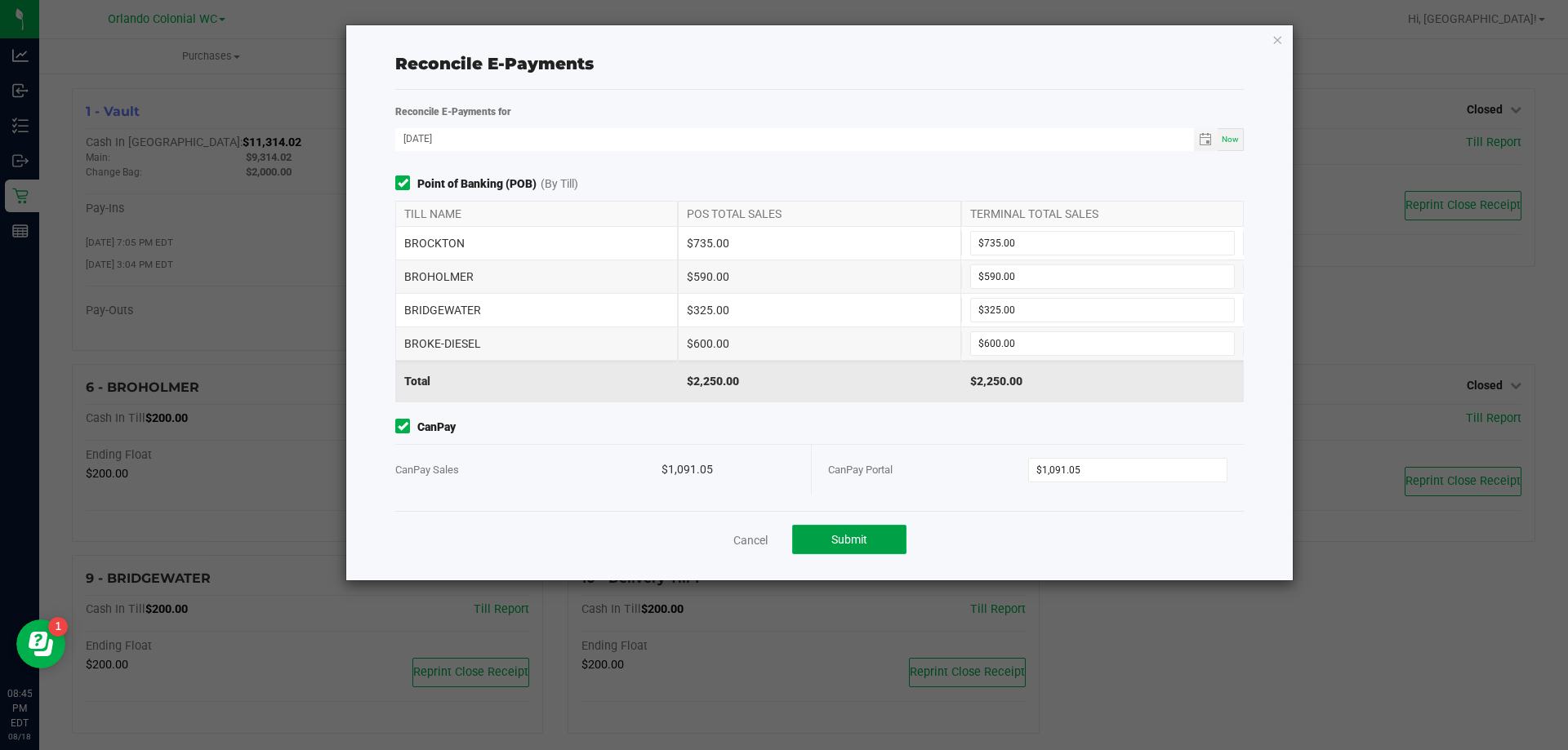
click at [870, 536] on button "Submit" at bounding box center [848, 539] width 114 height 30
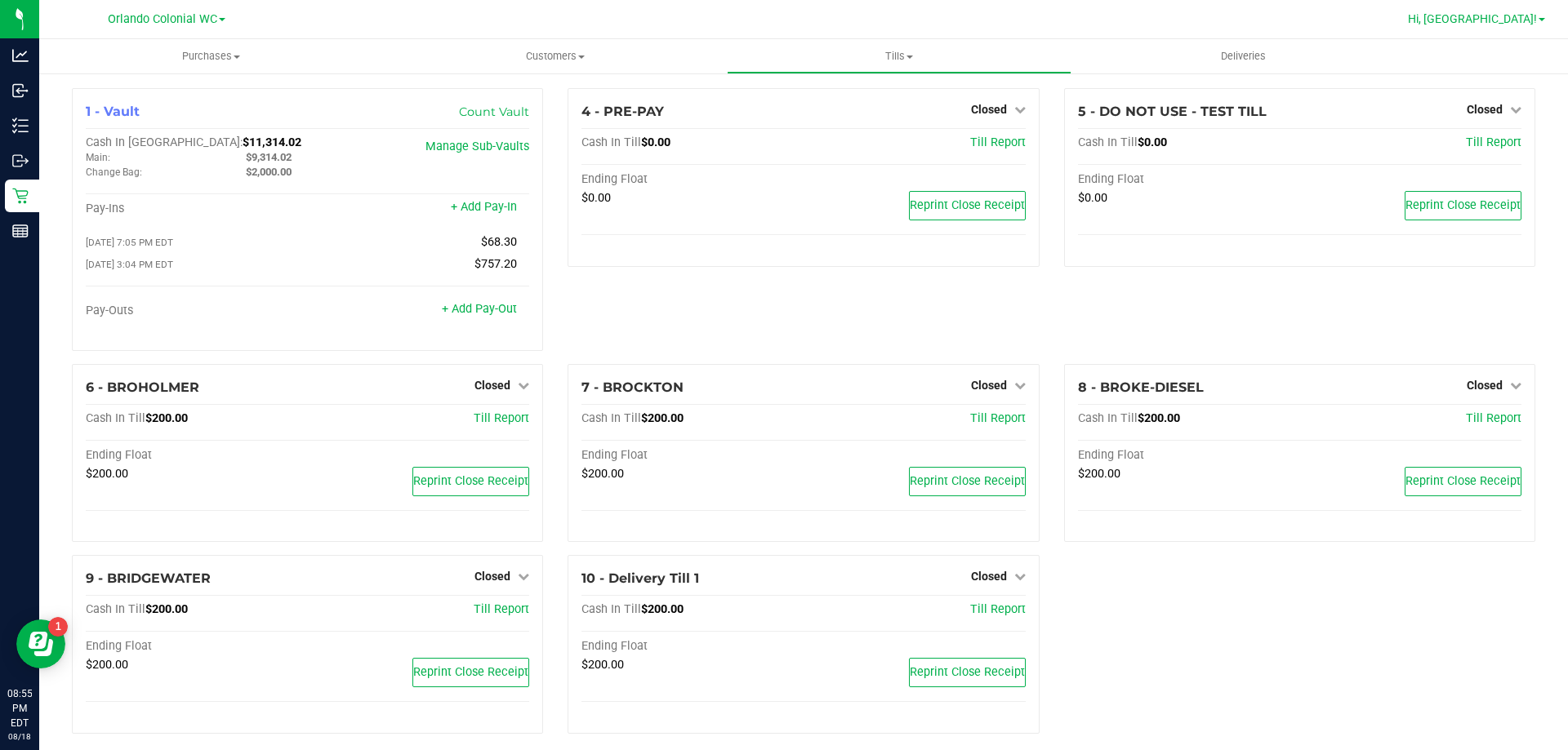
click at [1524, 17] on span "Hi, Madison!" at bounding box center [1472, 19] width 129 height 14
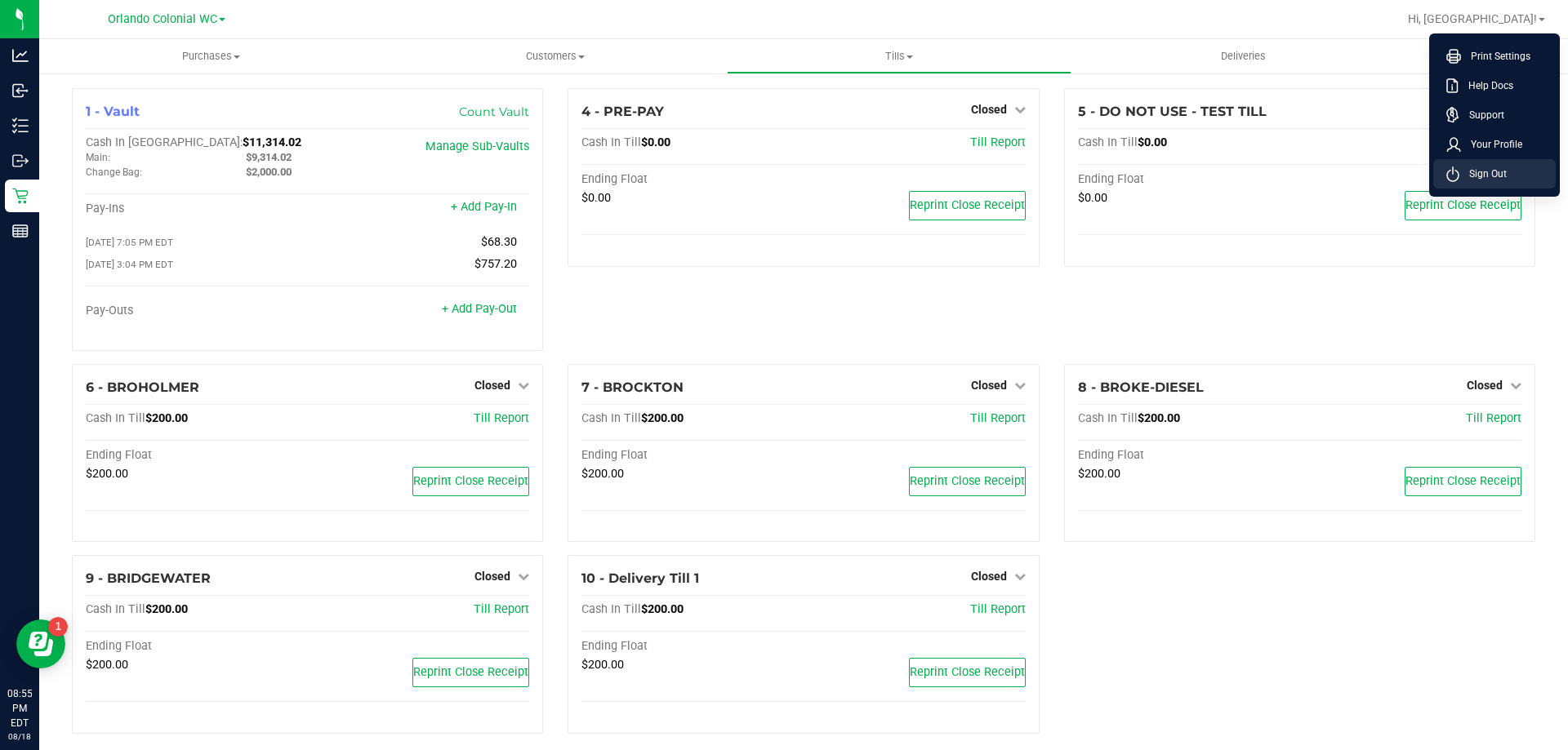
click at [1505, 176] on span "Sign Out" at bounding box center [1482, 174] width 48 height 16
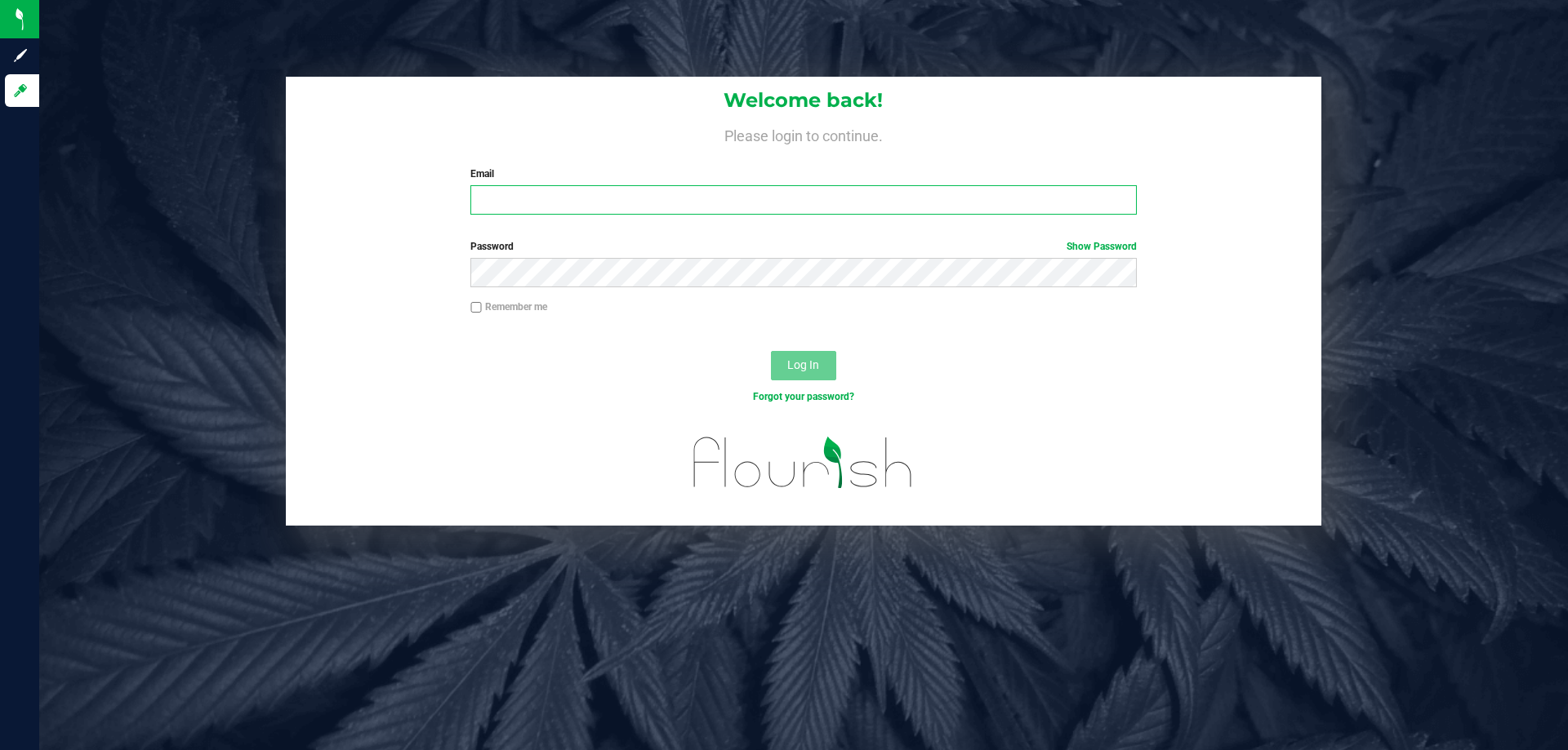
click at [603, 205] on input "Email" at bounding box center [802, 200] width 666 height 30
type input "molsen@liveparallel.com"
click at [771, 351] on button "Log In" at bounding box center [803, 366] width 66 height 30
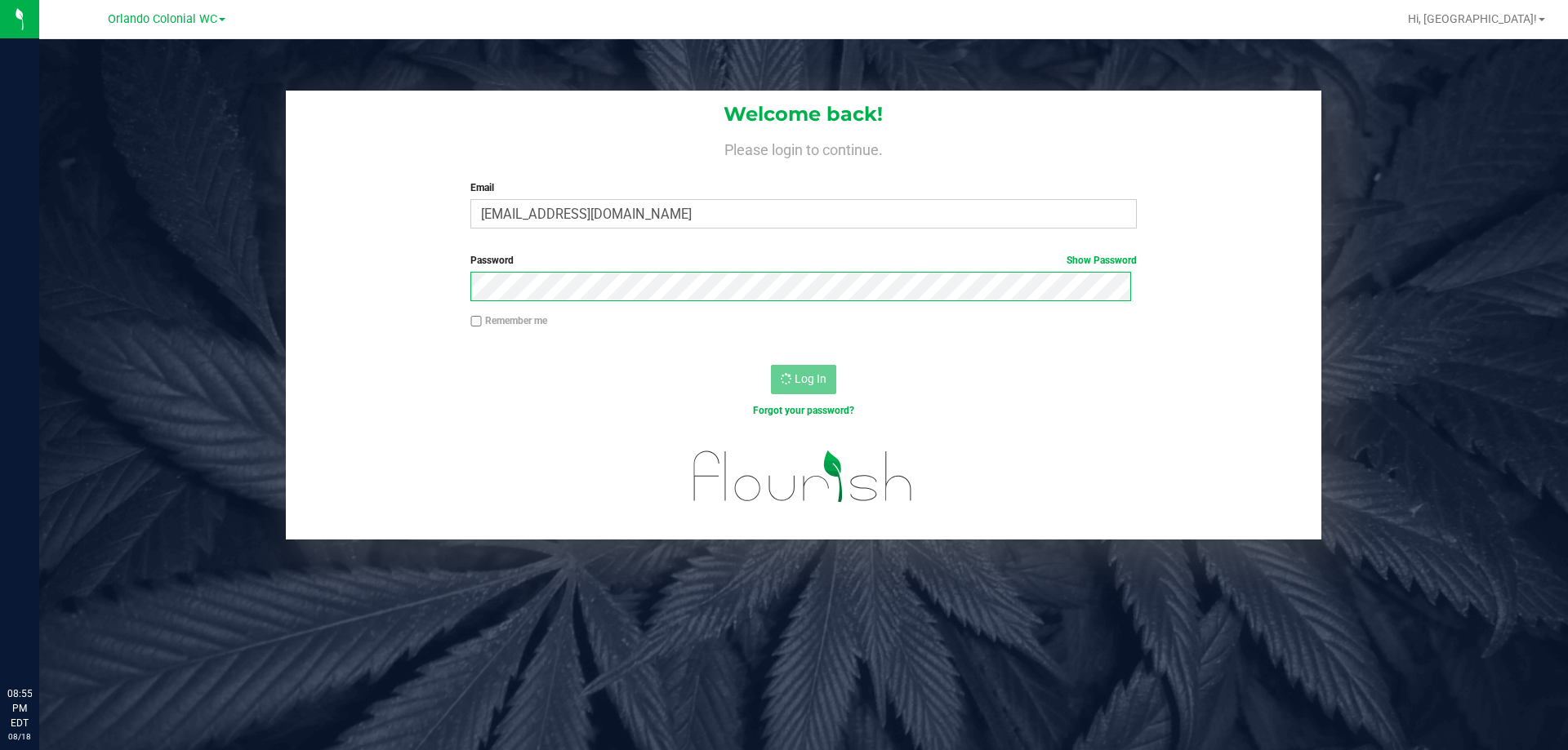
scroll to position [40, 0]
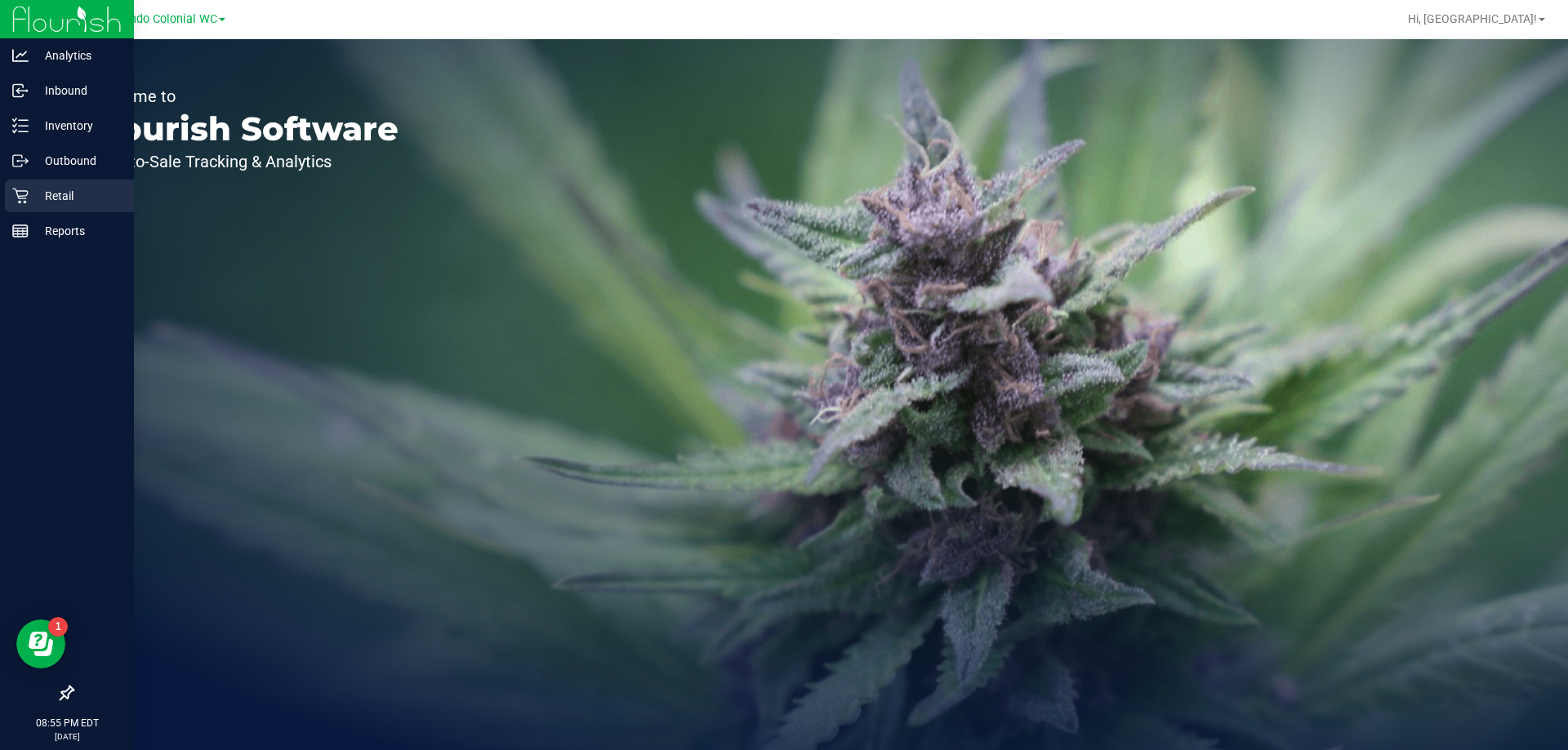
click at [41, 199] on p "Retail" at bounding box center [77, 196] width 98 height 20
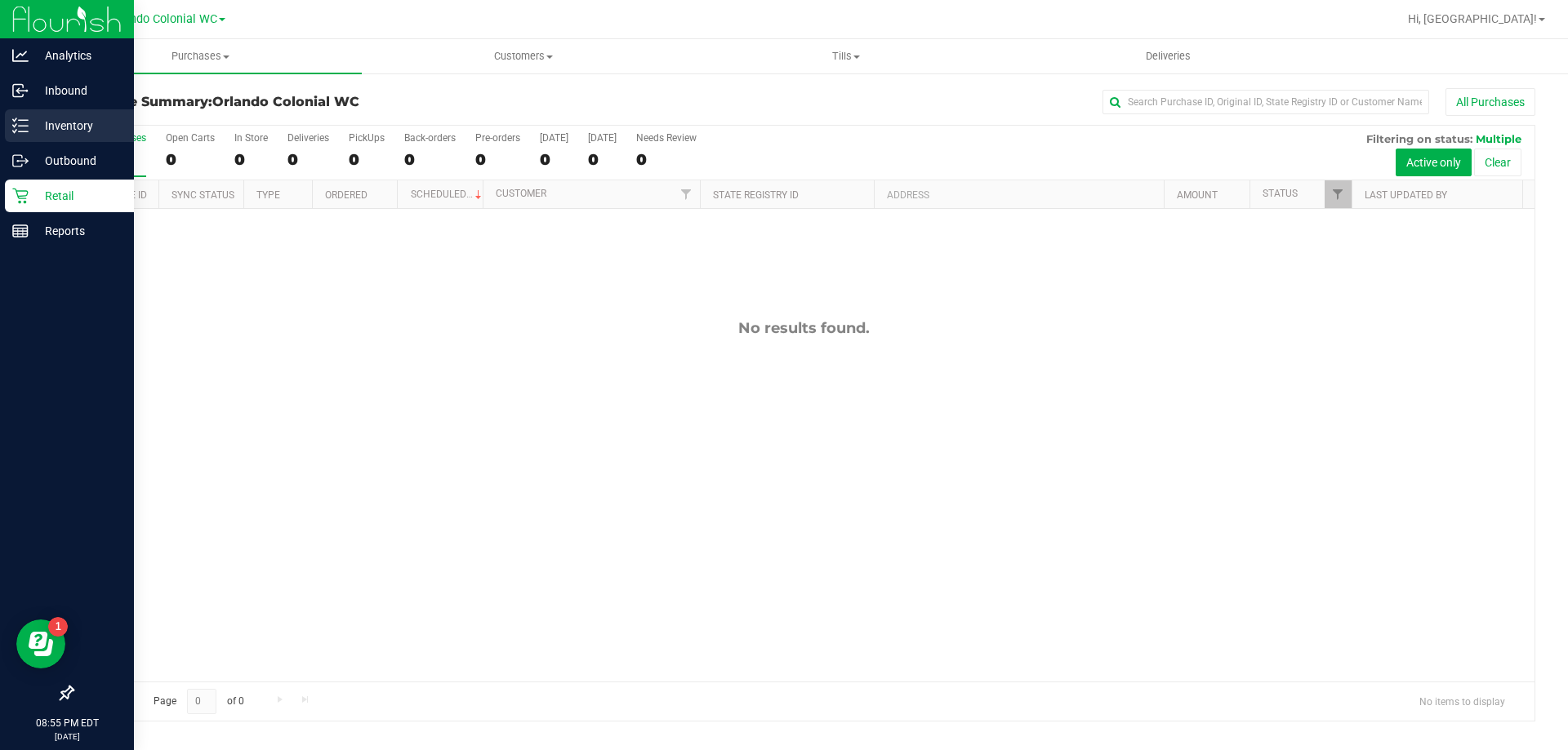
click at [70, 131] on p "Inventory" at bounding box center [77, 126] width 98 height 20
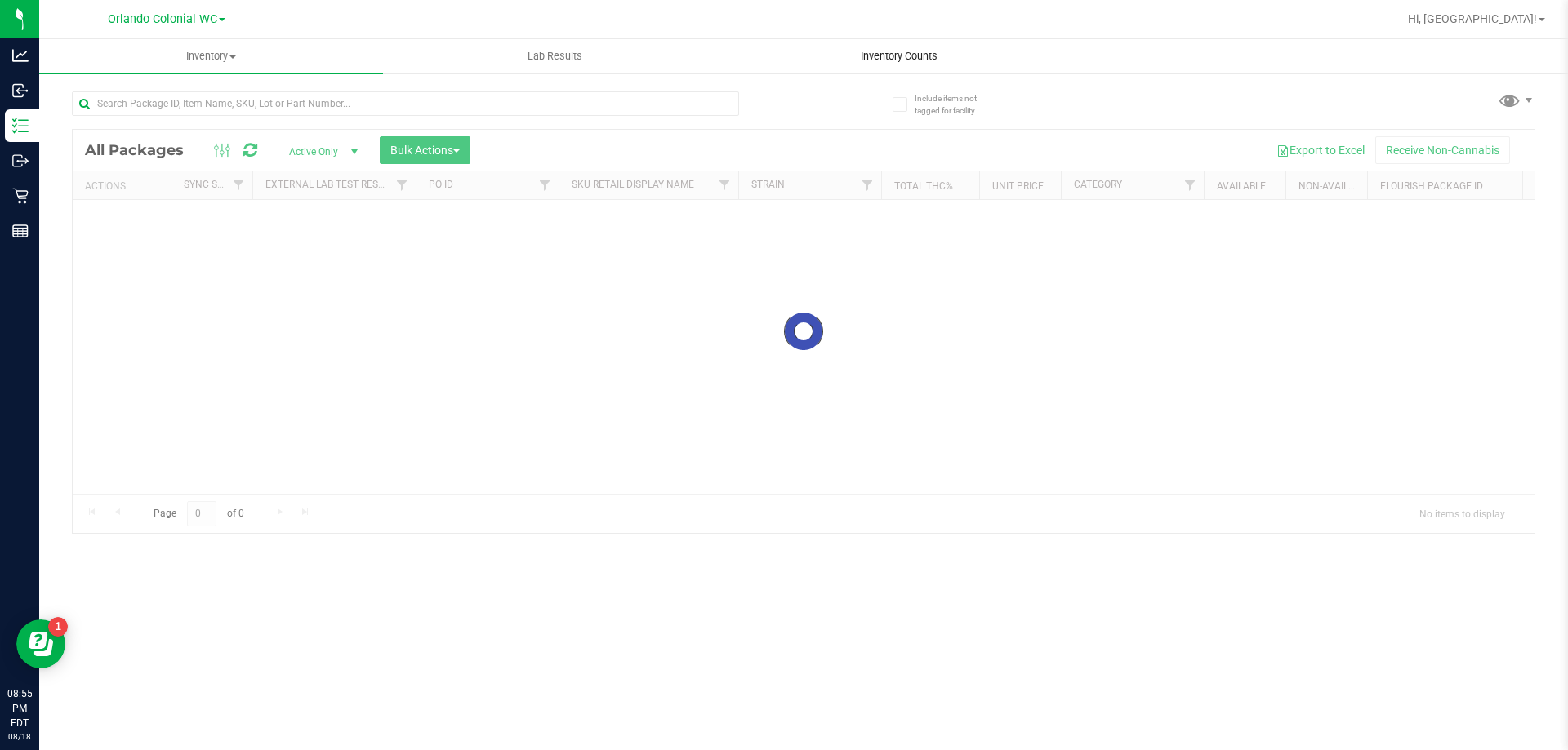
click at [919, 63] on span "Inventory Counts" at bounding box center [899, 56] width 121 height 14
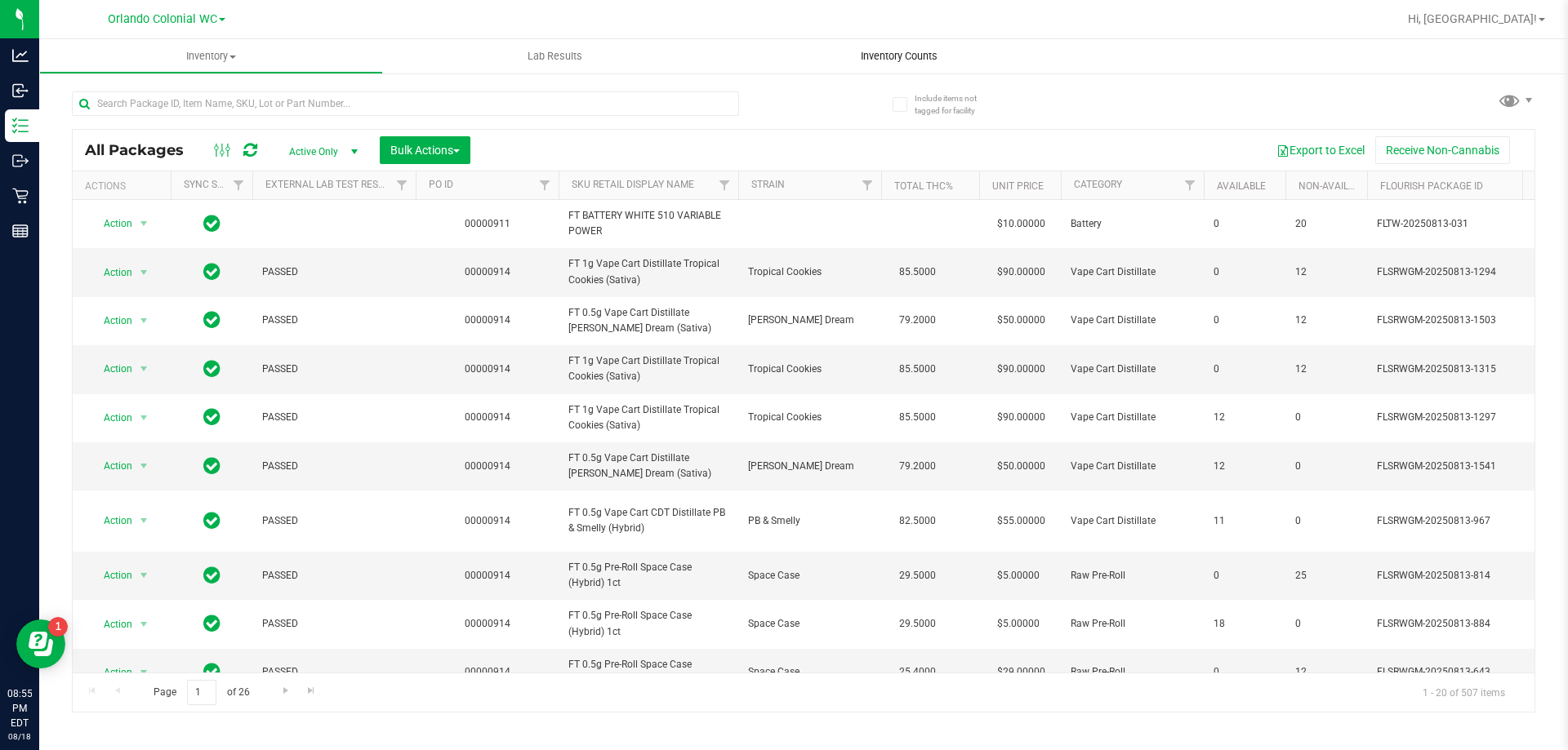
click at [901, 48] on uib-tab-heading "Inventory Counts" at bounding box center [899, 57] width 344 height 34
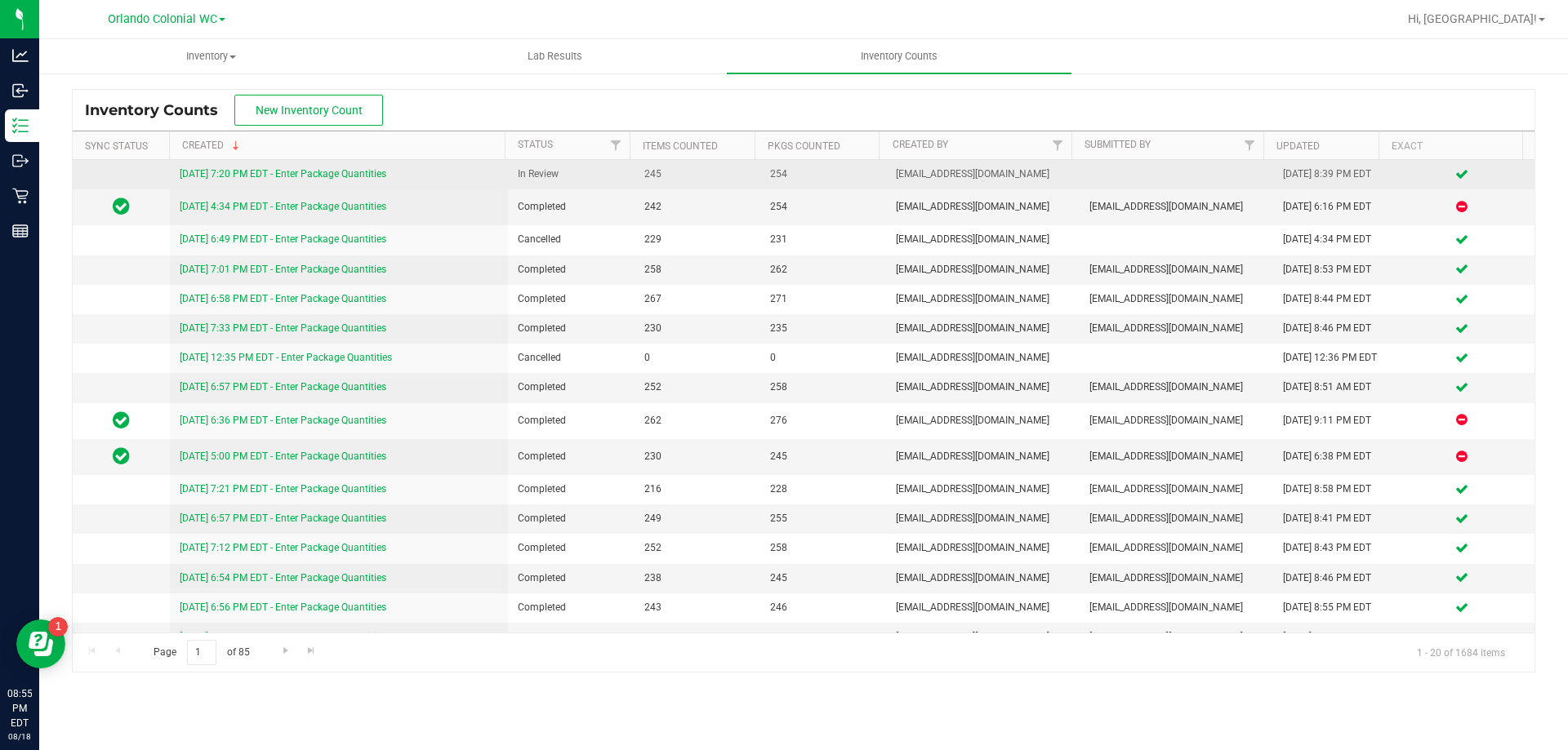
click at [260, 166] on td "8/18/25 7:20 PM EDT - Enter Package Quantities" at bounding box center [340, 175] width 339 height 30
click at [268, 173] on link "8/18/25 7:20 PM EDT - Enter Package Quantities" at bounding box center [282, 174] width 206 height 12
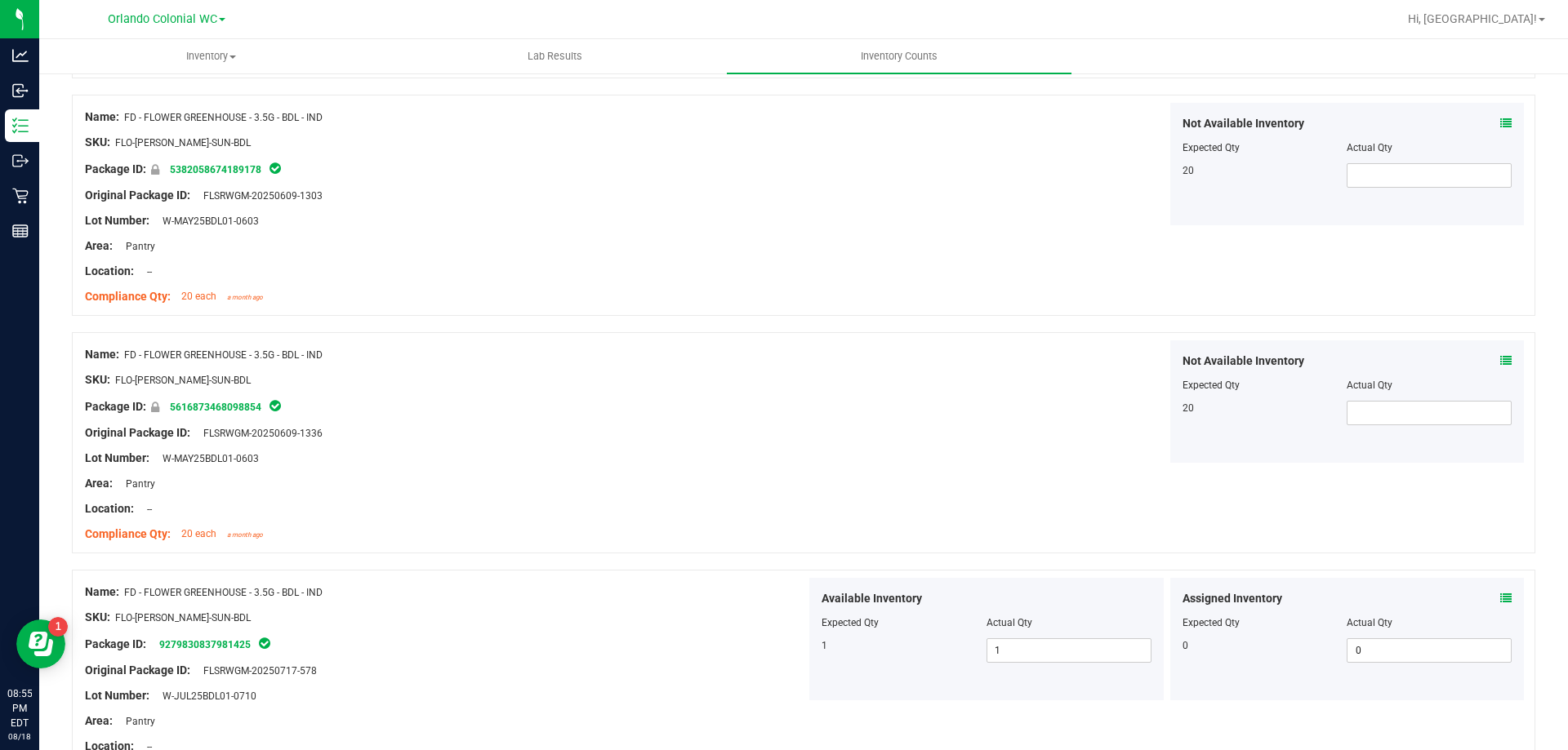
scroll to position [82, 0]
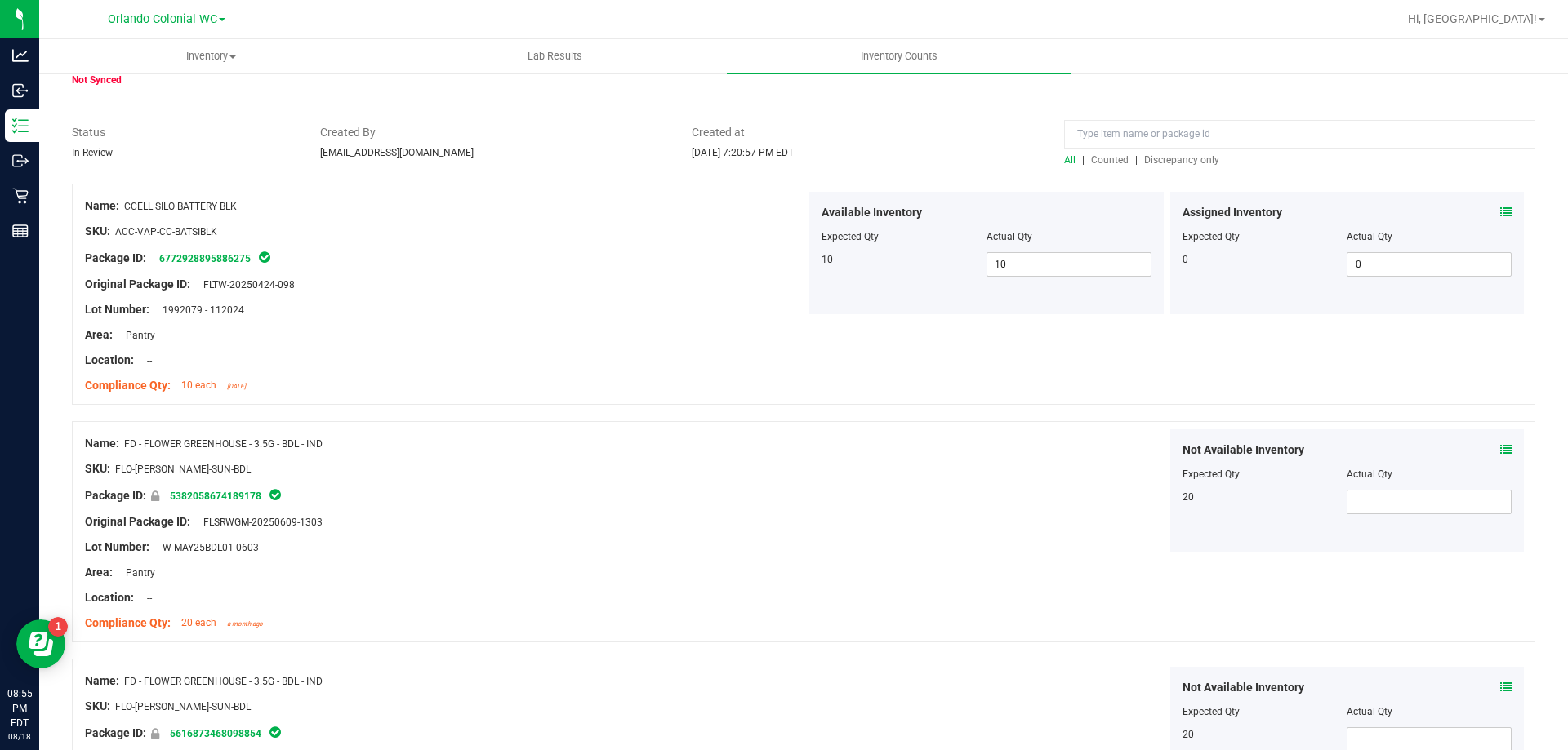
click at [1184, 155] on span "Discrepancy only" at bounding box center [1181, 159] width 75 height 12
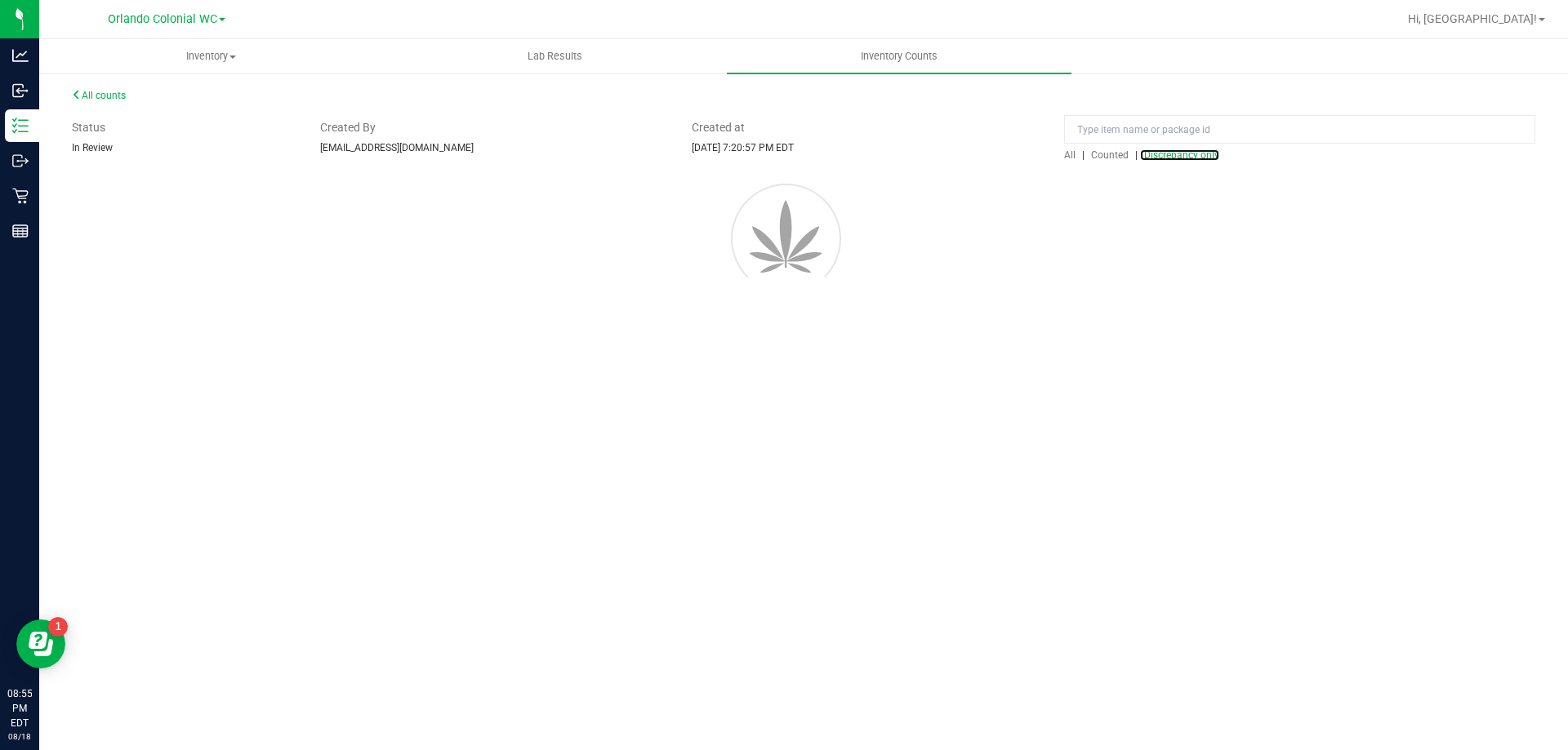
scroll to position [0, 0]
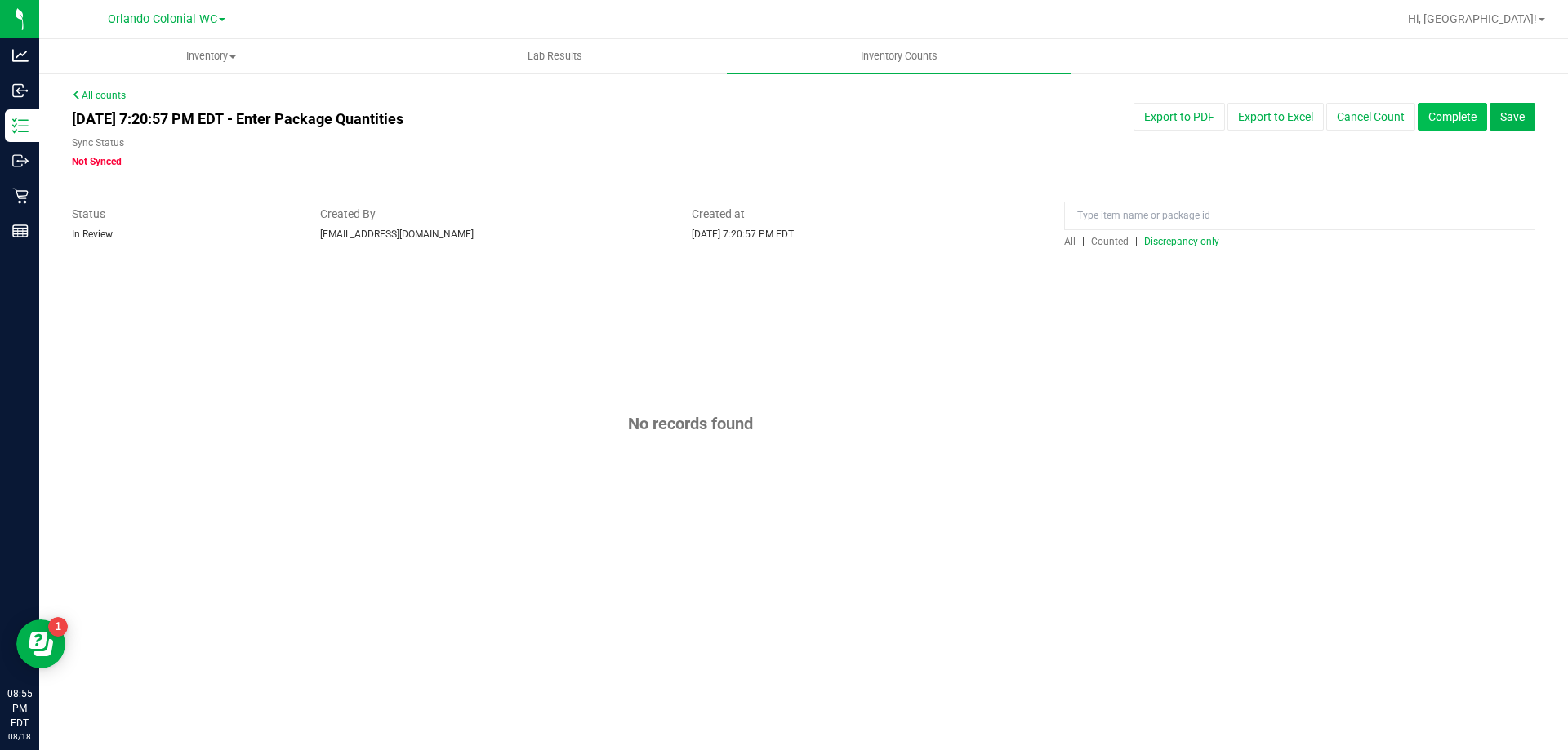
click at [1457, 121] on button "Complete" at bounding box center [1452, 116] width 69 height 28
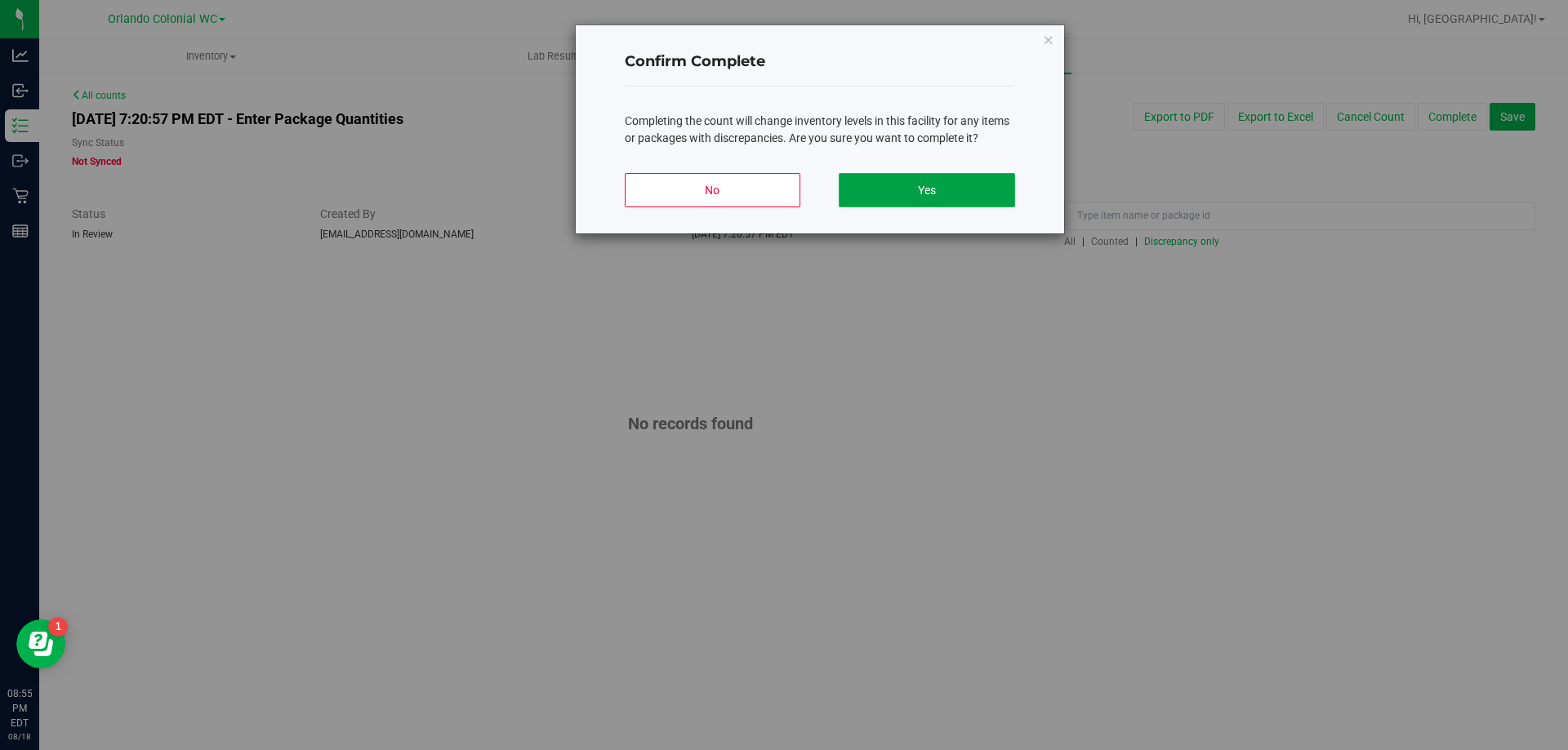
click at [953, 195] on button "Yes" at bounding box center [926, 190] width 176 height 34
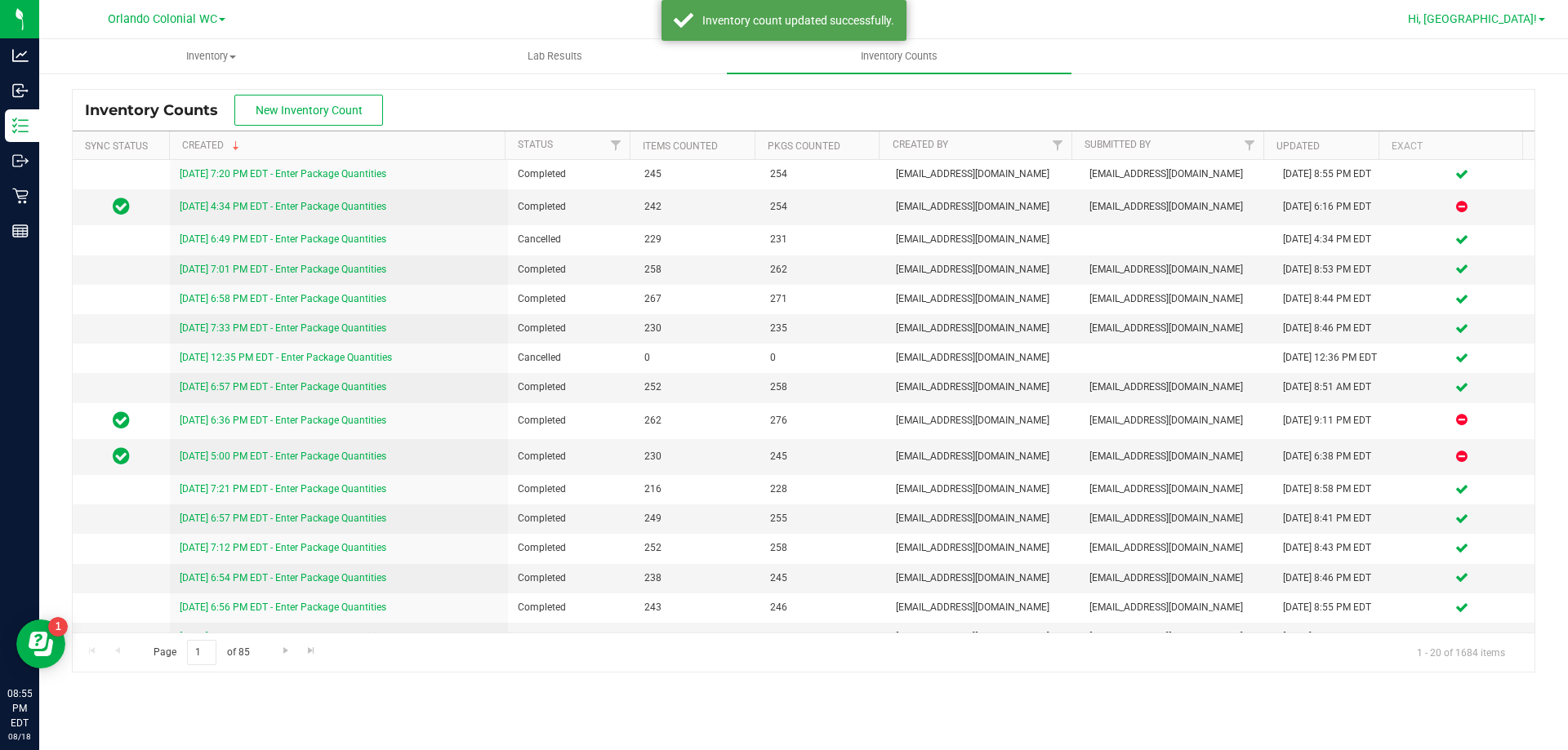
click at [1522, 15] on span "Hi, Madison!" at bounding box center [1472, 19] width 129 height 14
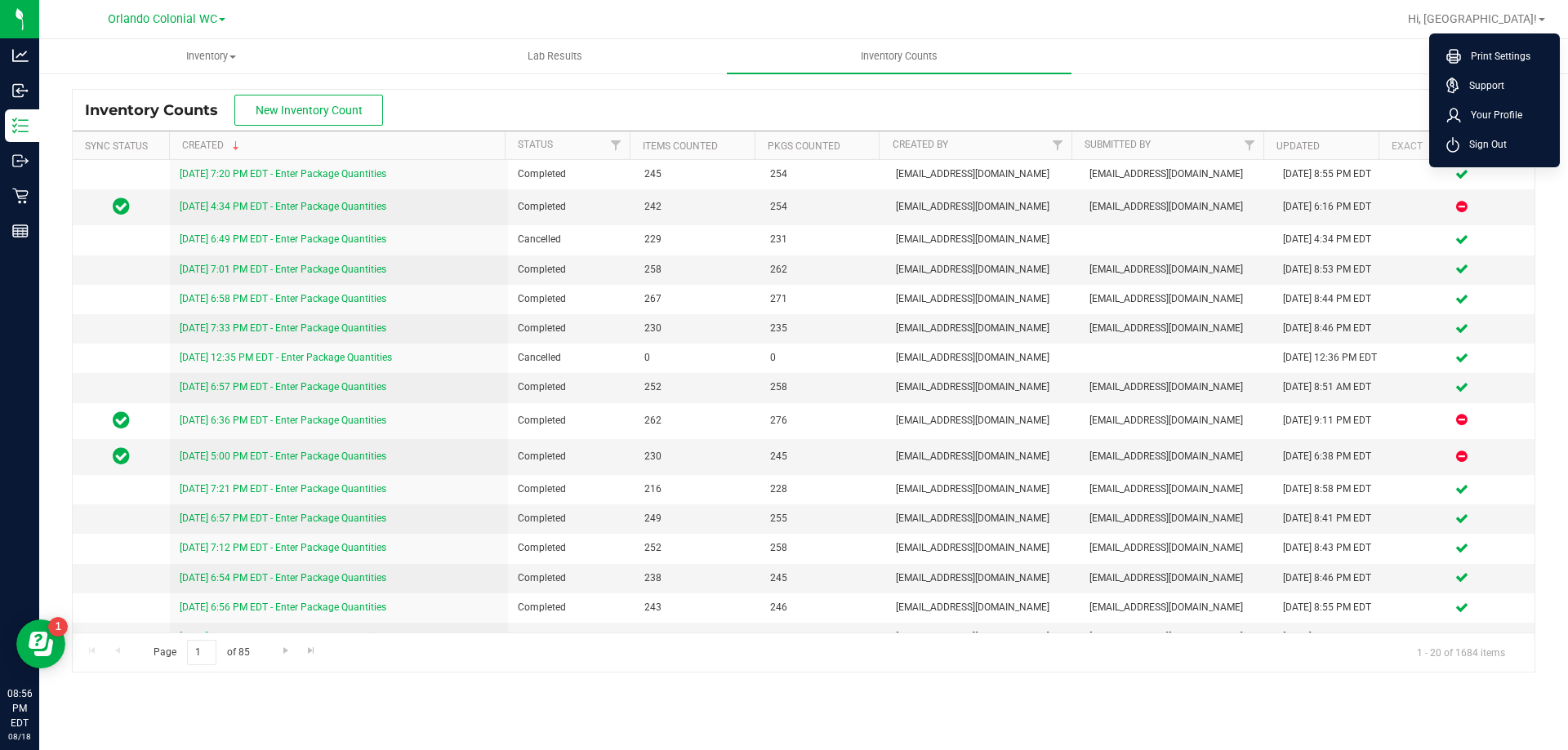
click at [458, 31] on div at bounding box center [845, 19] width 1105 height 32
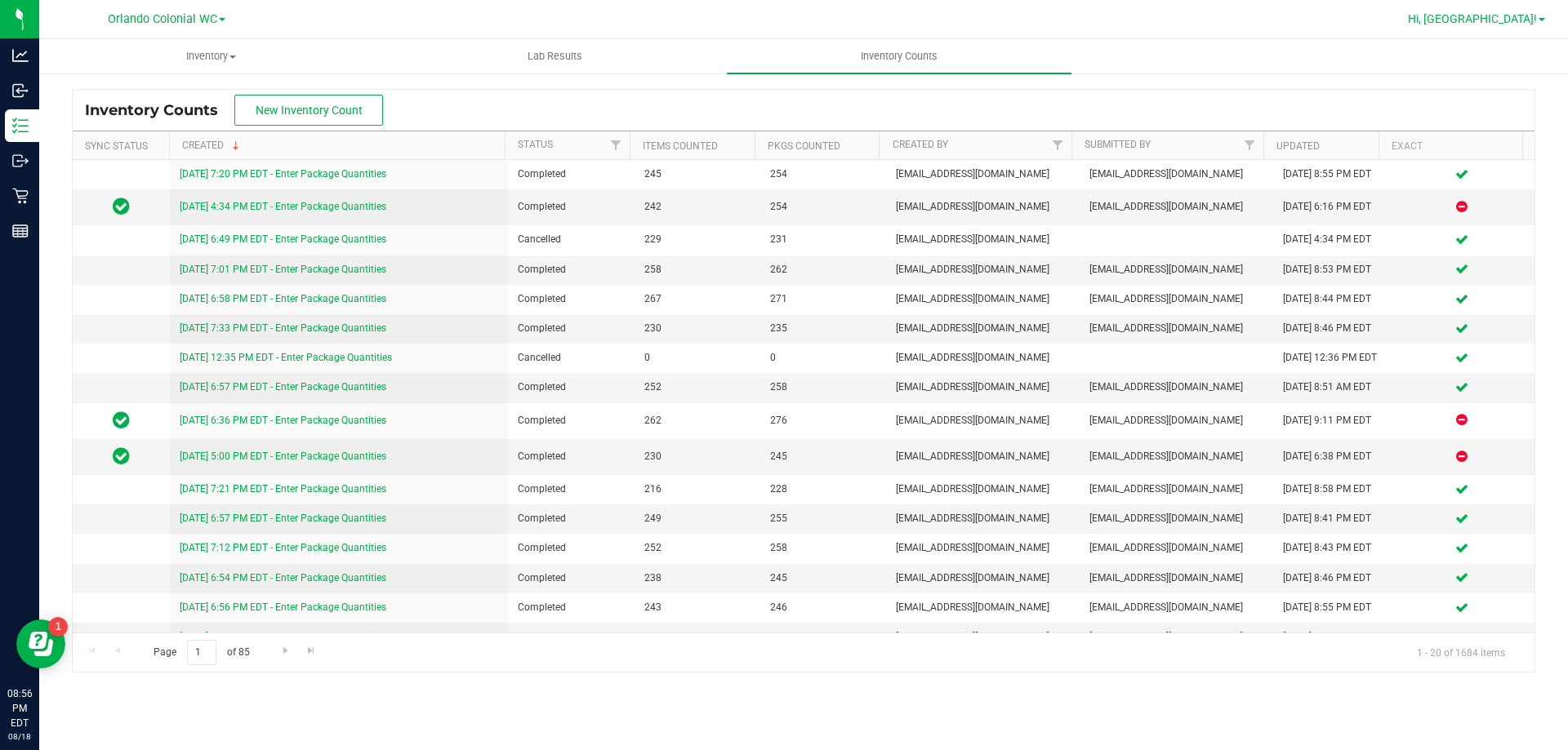
click at [1497, 13] on span "Hi, Madison!" at bounding box center [1472, 19] width 129 height 14
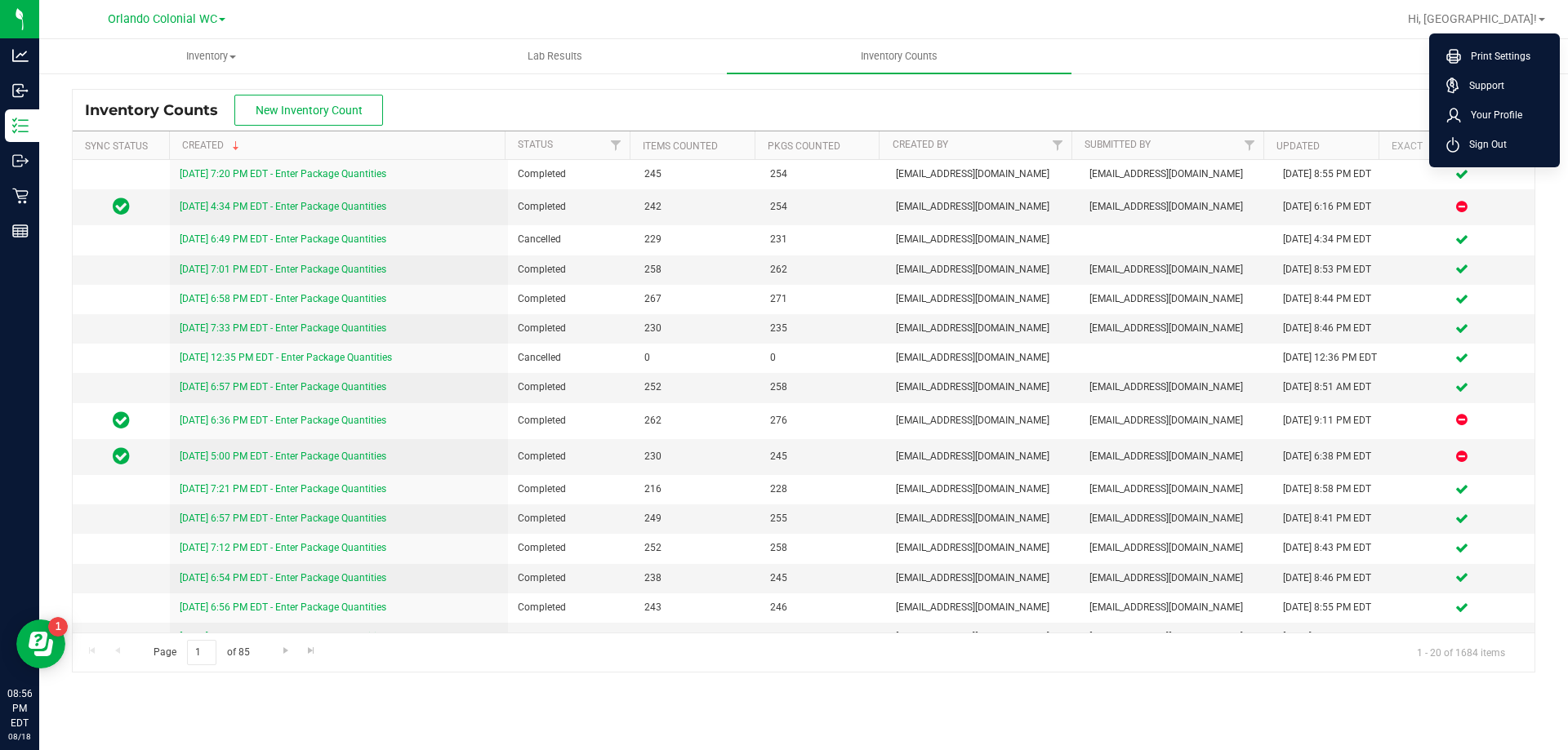
click at [1029, 15] on div at bounding box center [845, 19] width 1105 height 32
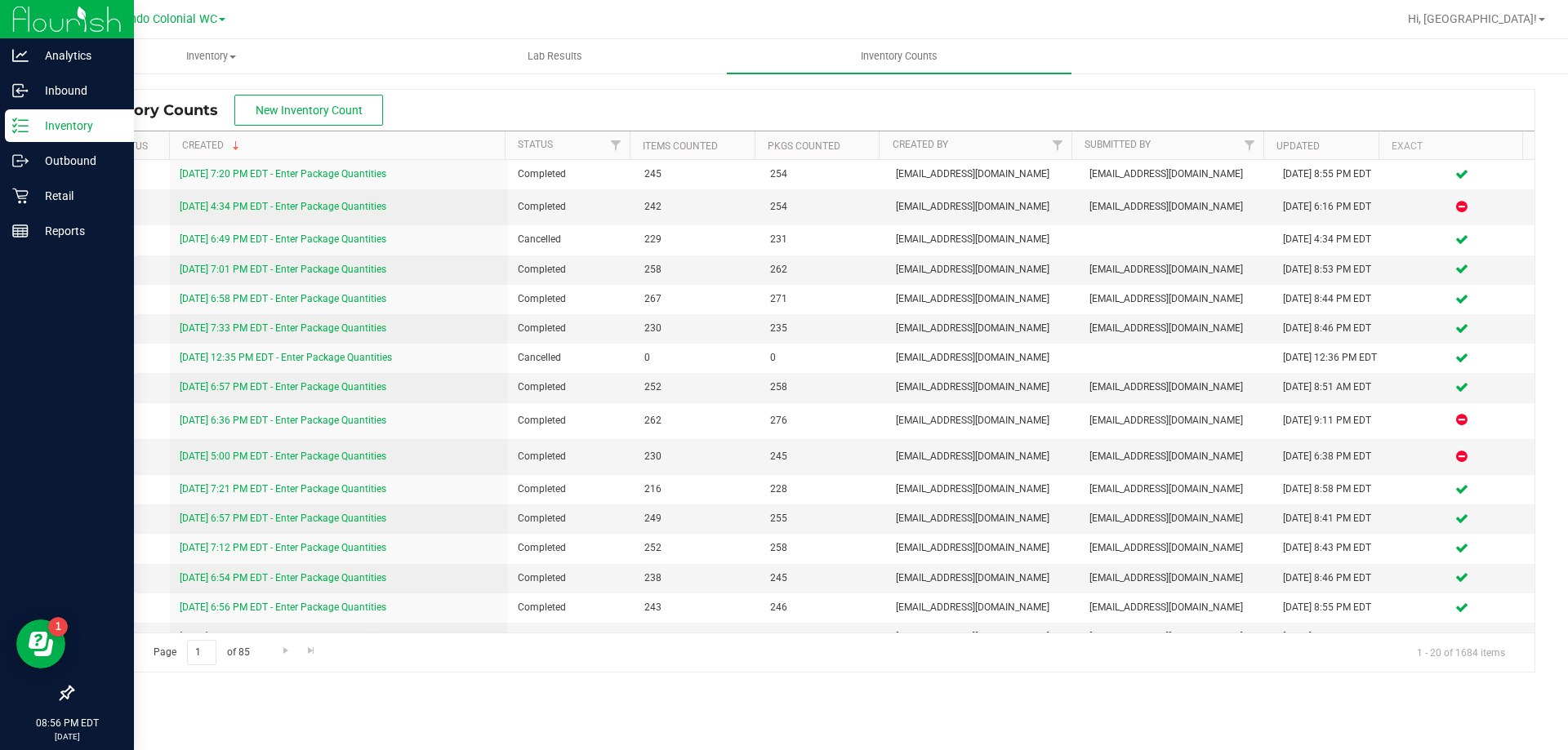
click at [41, 125] on p "Inventory" at bounding box center [77, 126] width 98 height 20
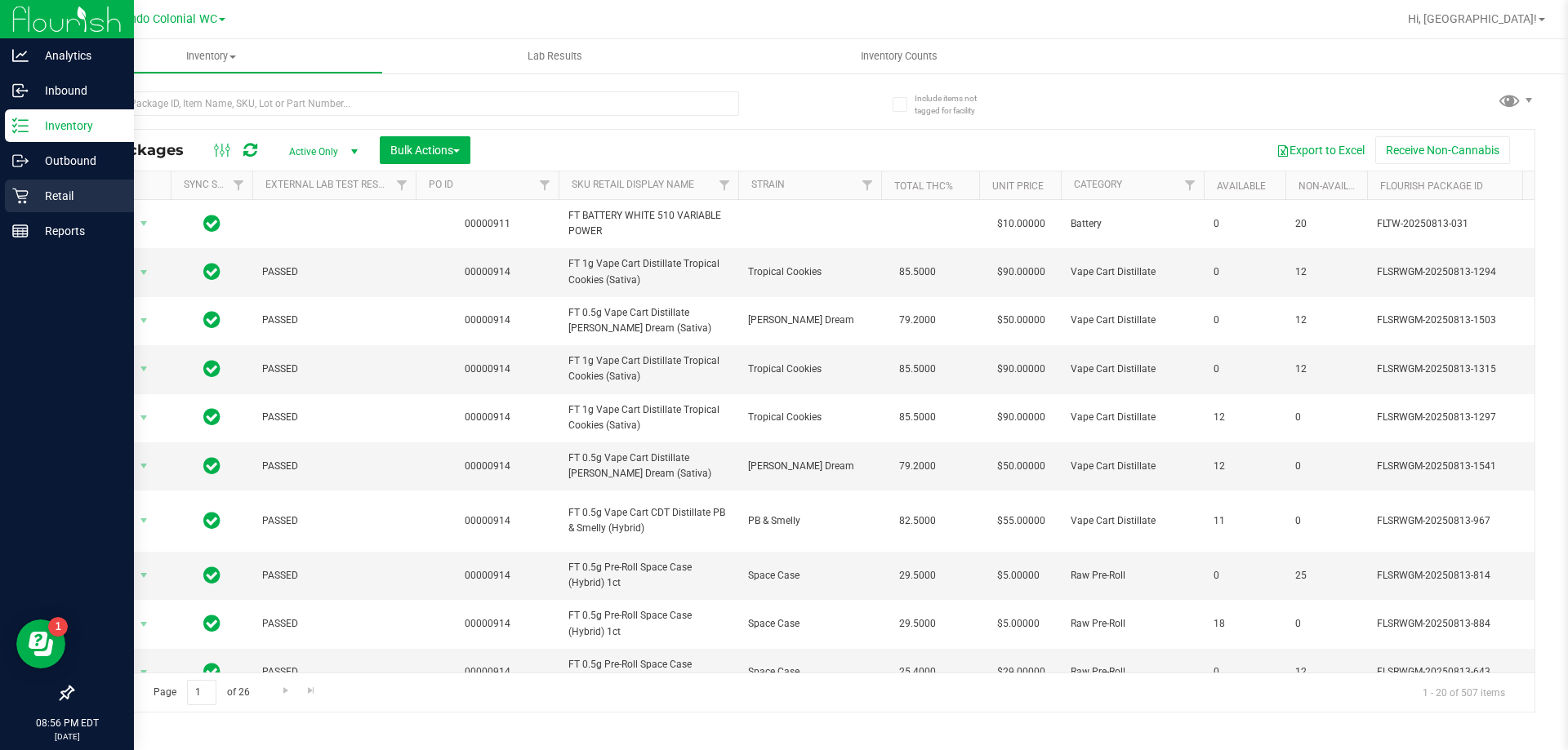
click at [61, 196] on p "Retail" at bounding box center [77, 196] width 98 height 20
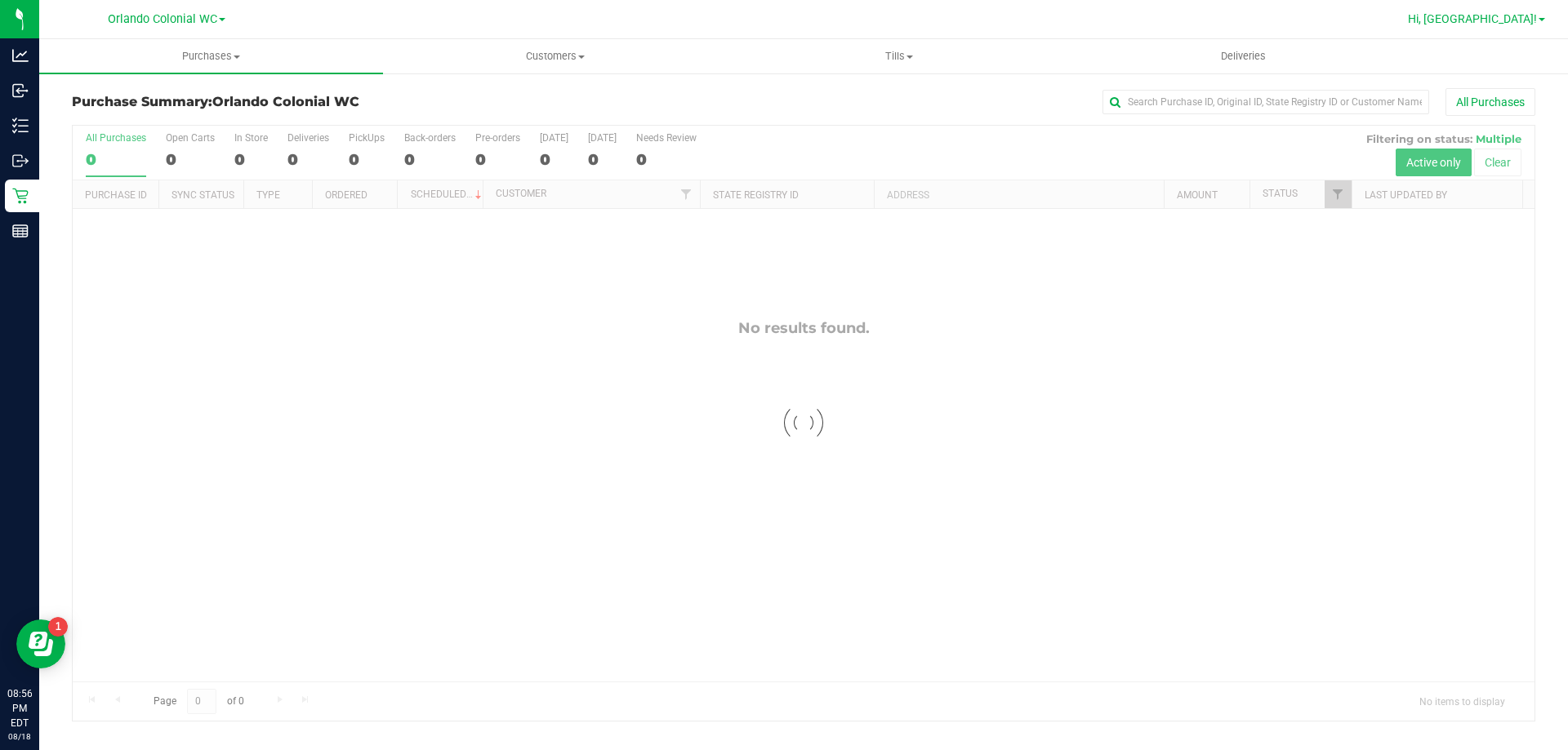
click at [1520, 21] on span "Hi, Madison!" at bounding box center [1472, 19] width 129 height 14
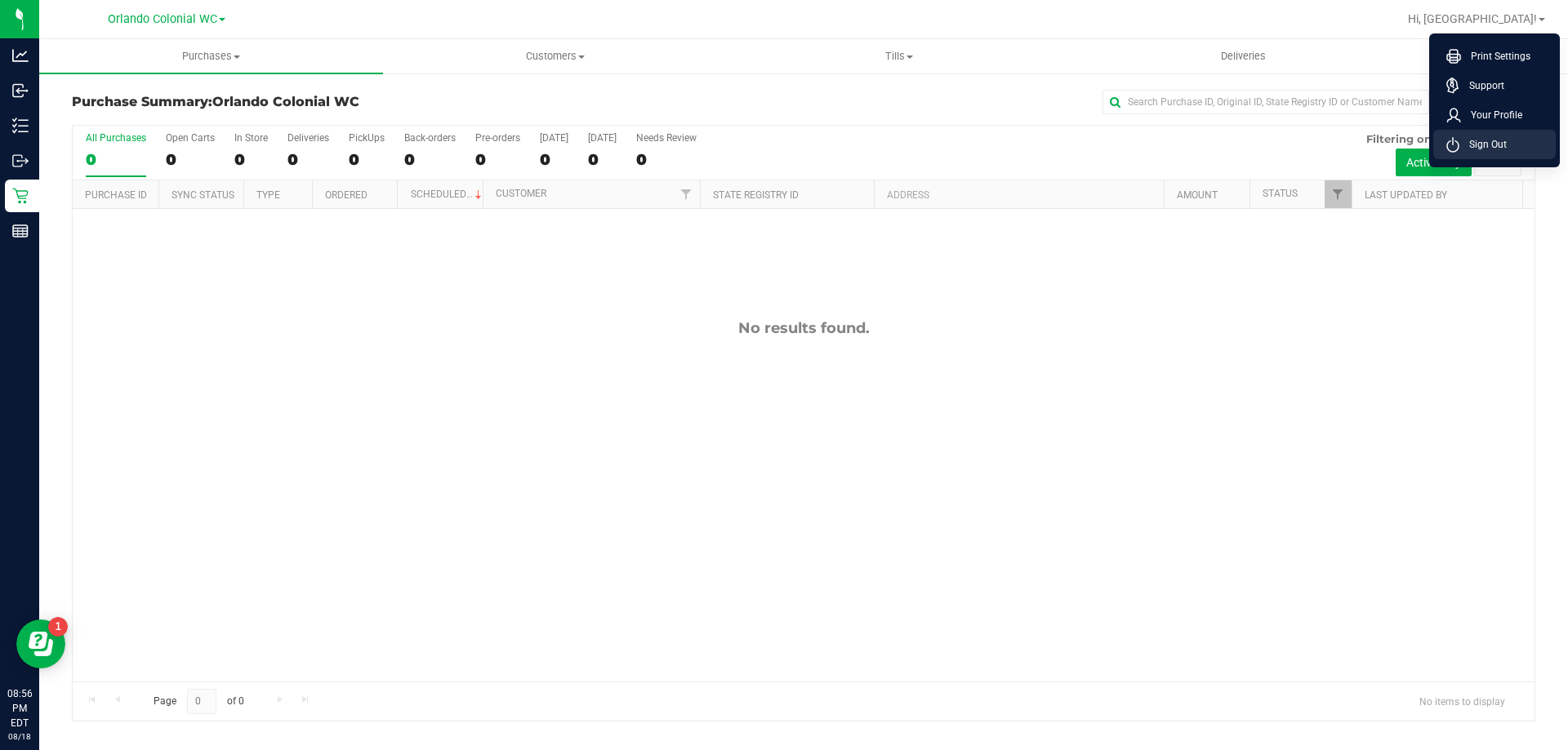
click at [1504, 142] on span "Sign Out" at bounding box center [1482, 144] width 48 height 16
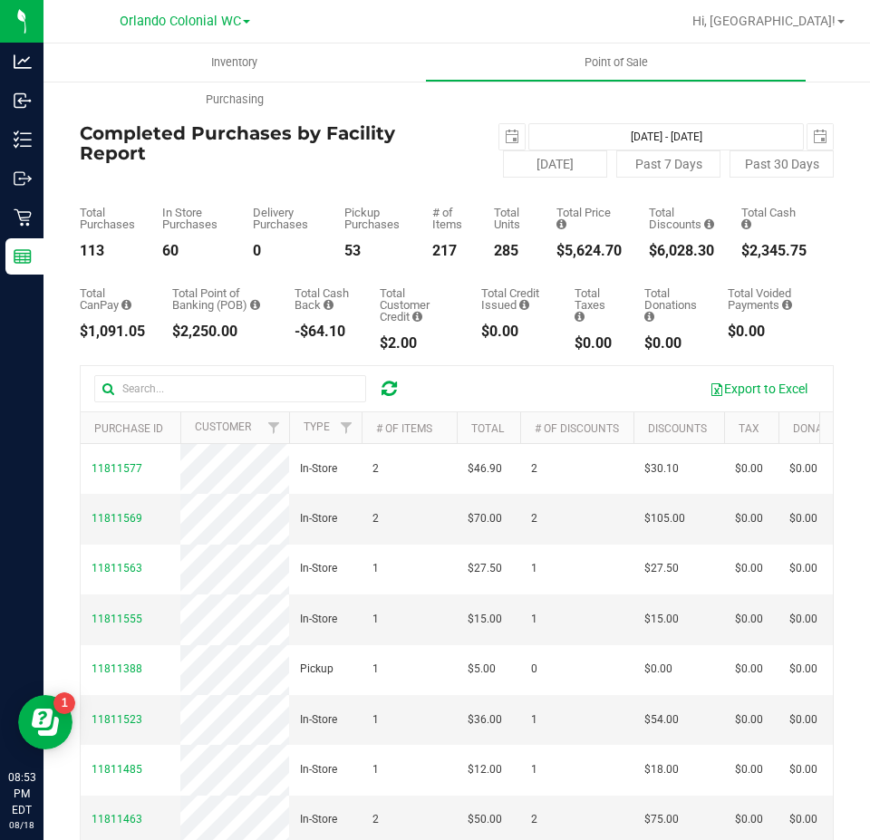
click at [577, 244] on div "$5,624.70" at bounding box center [589, 251] width 65 height 15
copy div "5,624.70"
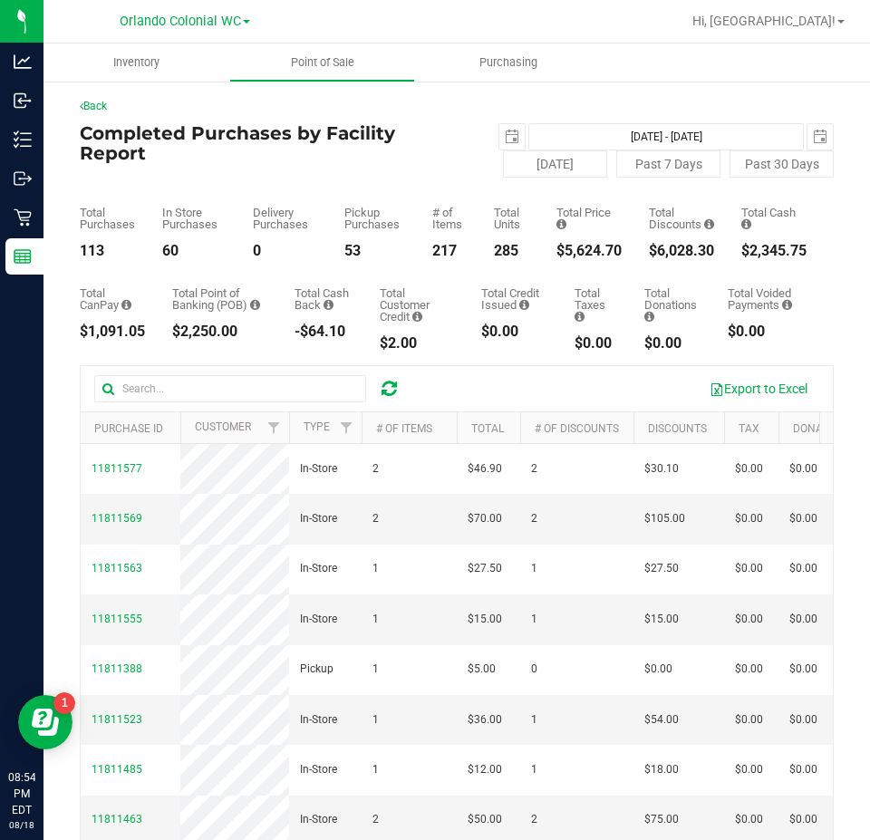
click at [676, 254] on div "$6,028.30" at bounding box center [681, 251] width 65 height 15
click at [676, 253] on div "$6,028.30" at bounding box center [681, 251] width 65 height 15
click at [675, 253] on div "$6,028.30" at bounding box center [681, 251] width 65 height 15
copy div "$6,028.30"
click at [505, 133] on span "select" at bounding box center [512, 137] width 15 height 15
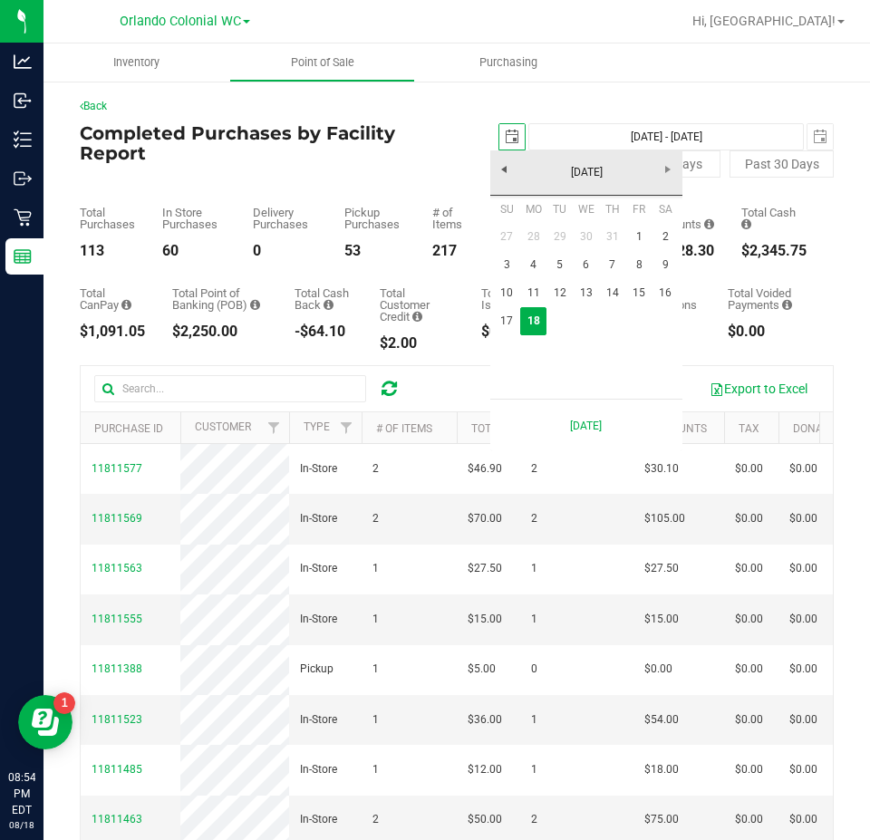
scroll to position [0, 45]
click at [515, 316] on link "17" at bounding box center [507, 321] width 26 height 28
type input "2025-08-17"
type input "Aug 17, 2025 - Aug 18, 2025"
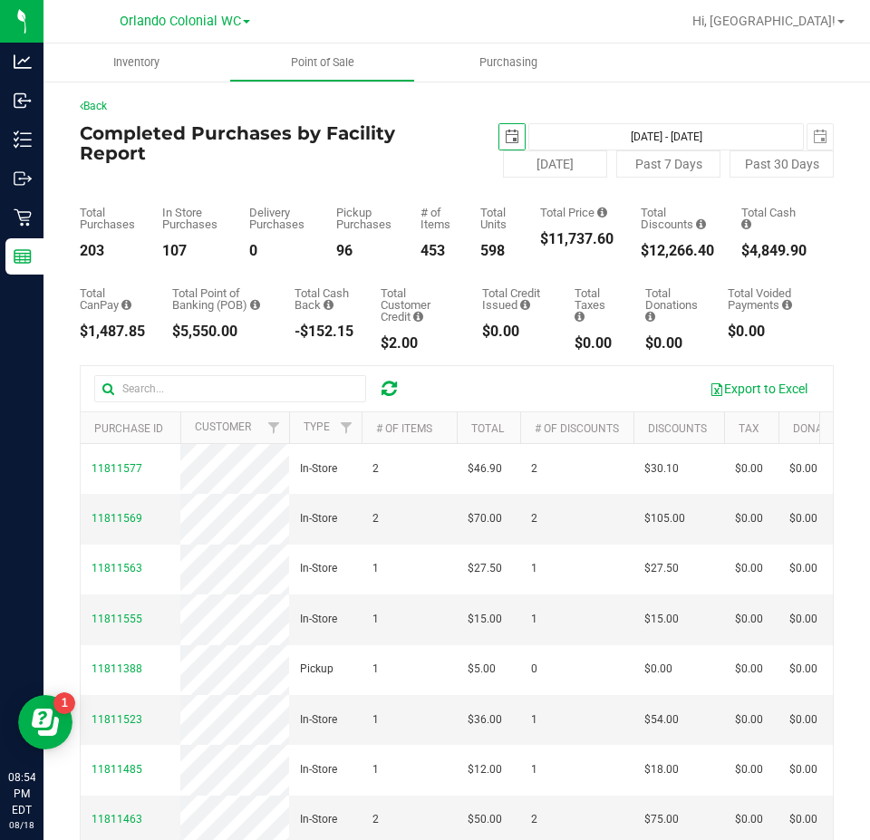
click at [560, 243] on div "$11,737.60" at bounding box center [576, 239] width 73 height 15
click at [560, 242] on div "$11,737.60" at bounding box center [576, 239] width 73 height 15
copy div "$11,737.60"
drag, startPoint x: 495, startPoint y: 139, endPoint x: 527, endPoint y: 169, distance: 43.6
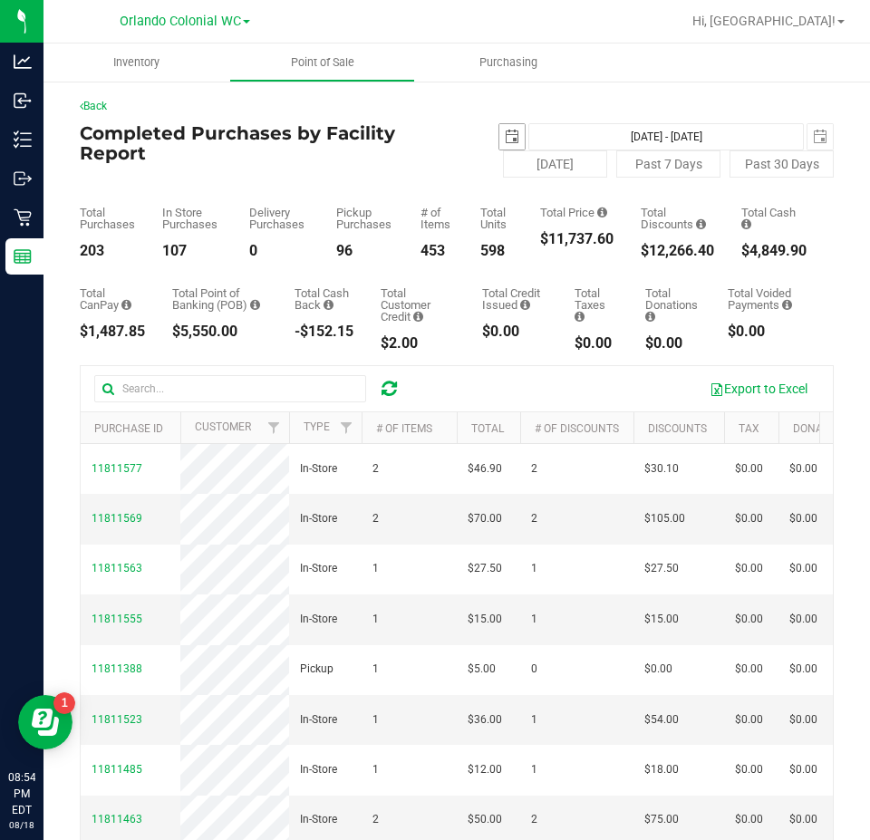
click at [500, 139] on span "select" at bounding box center [512, 136] width 25 height 25
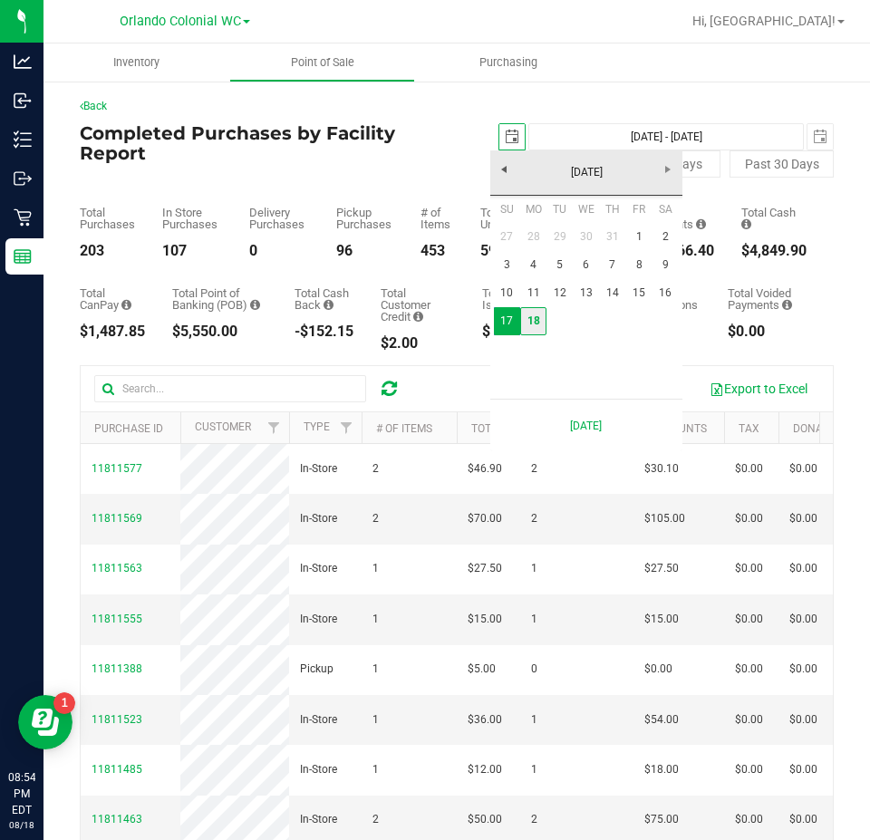
scroll to position [0, 45]
click at [634, 240] on link "1" at bounding box center [639, 237] width 26 height 28
type input "2025-08-01"
type input "Aug 1, 2025 - Aug 18, 2025"
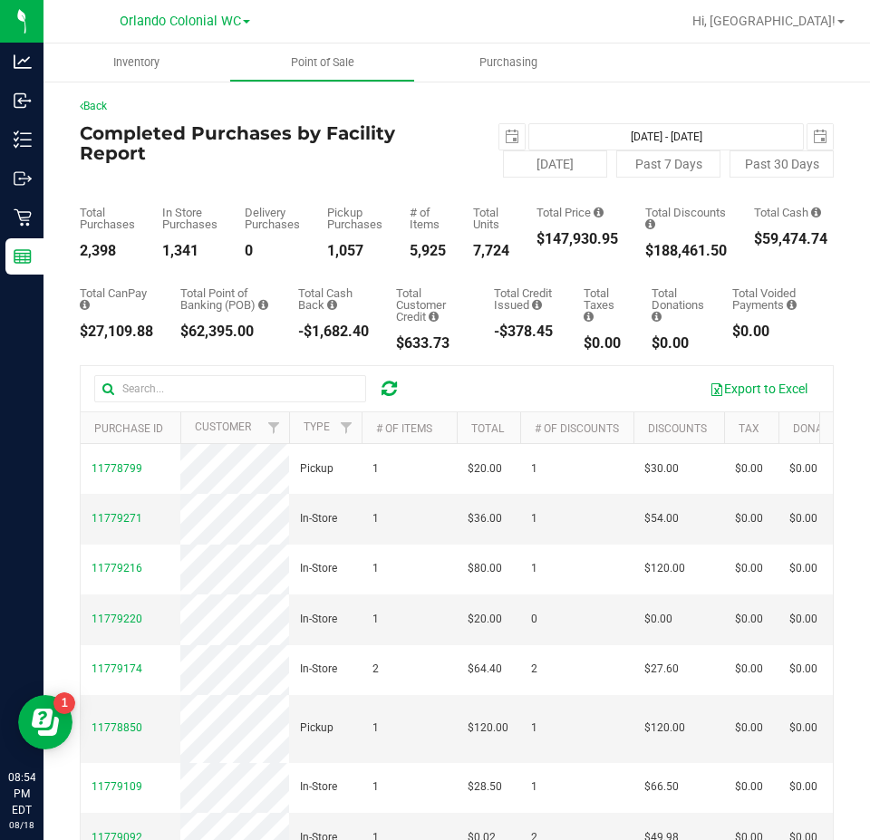
click at [572, 234] on div "$147,930.95" at bounding box center [578, 239] width 82 height 15
copy div "$147,930.95"
